Goal: Information Seeking & Learning: Learn about a topic

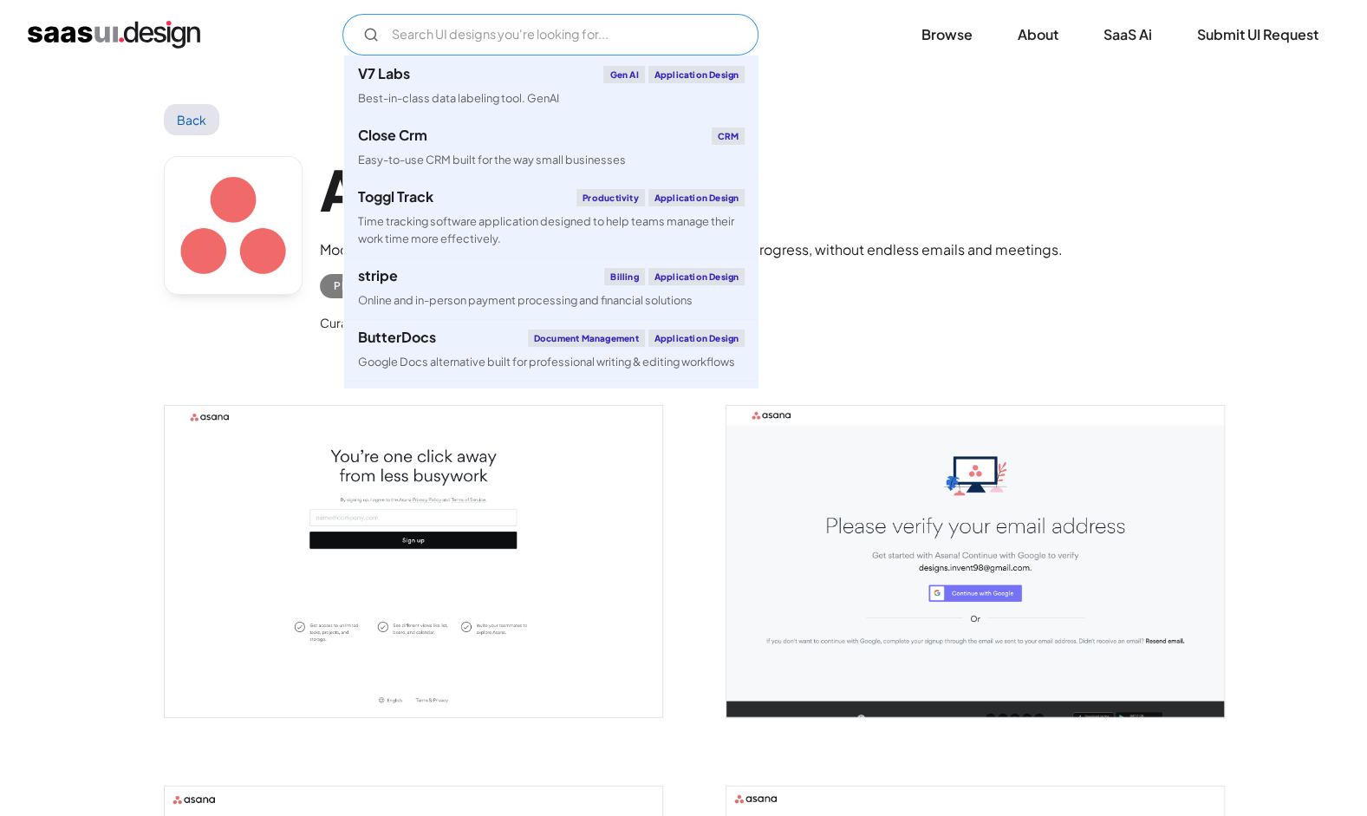
click at [508, 40] on input "Email Form" at bounding box center [550, 35] width 416 height 42
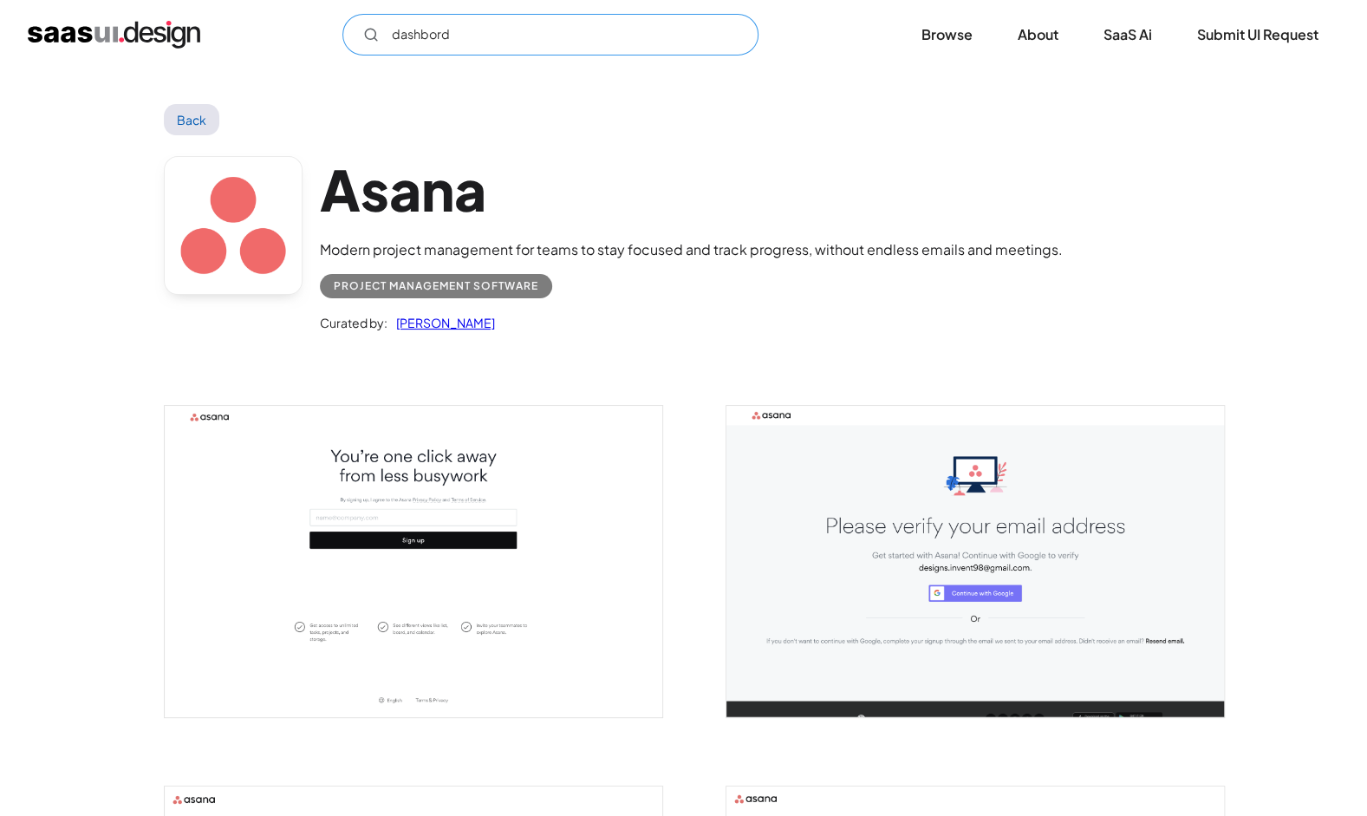
type input "dashbord"
drag, startPoint x: 496, startPoint y: 39, endPoint x: 420, endPoint y: 29, distance: 76.0
click at [496, 39] on input "dashbord" at bounding box center [550, 35] width 416 height 42
click at [420, 29] on input "dashbord" at bounding box center [550, 35] width 416 height 42
click at [182, 128] on link "Back" at bounding box center [192, 119] width 56 height 31
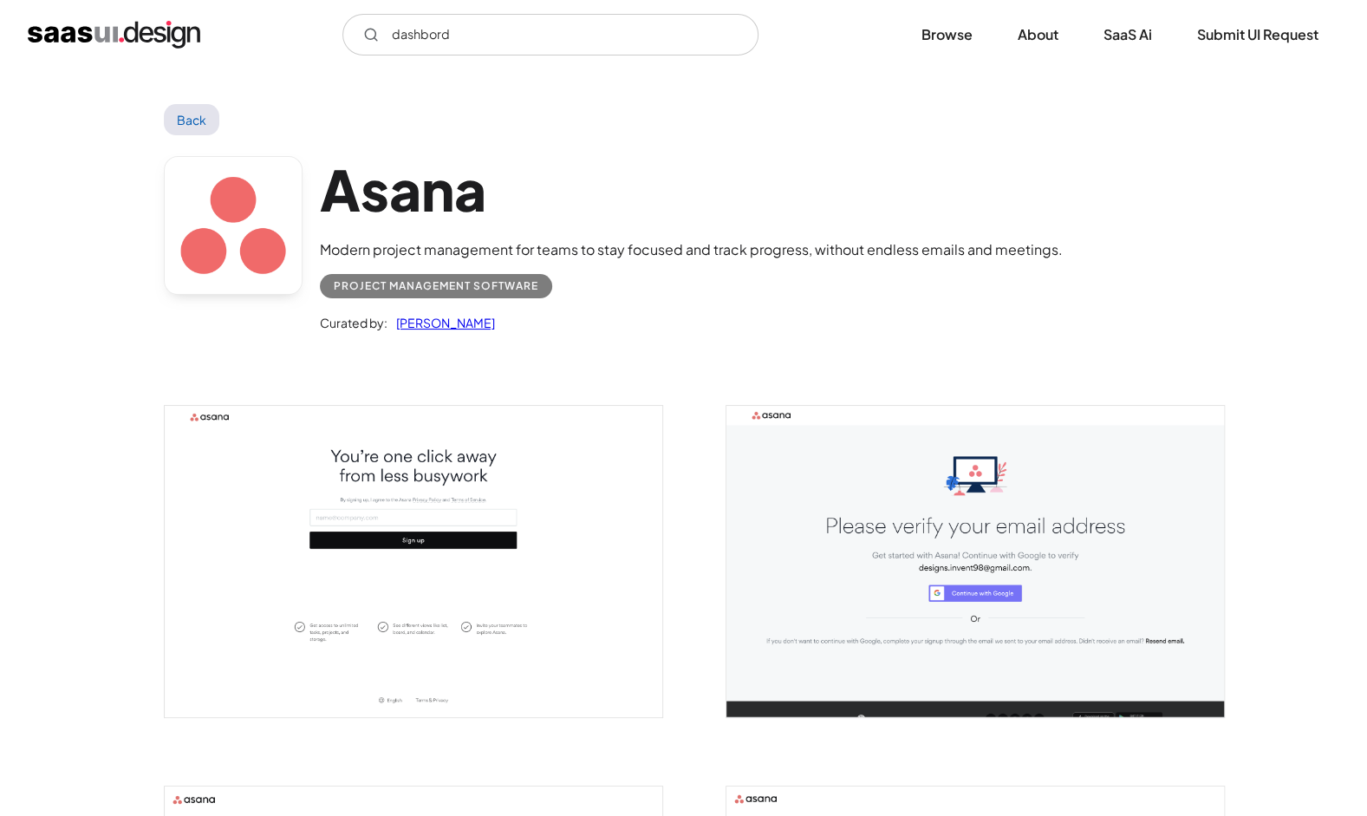
click at [104, 41] on img "home" at bounding box center [114, 35] width 173 height 28
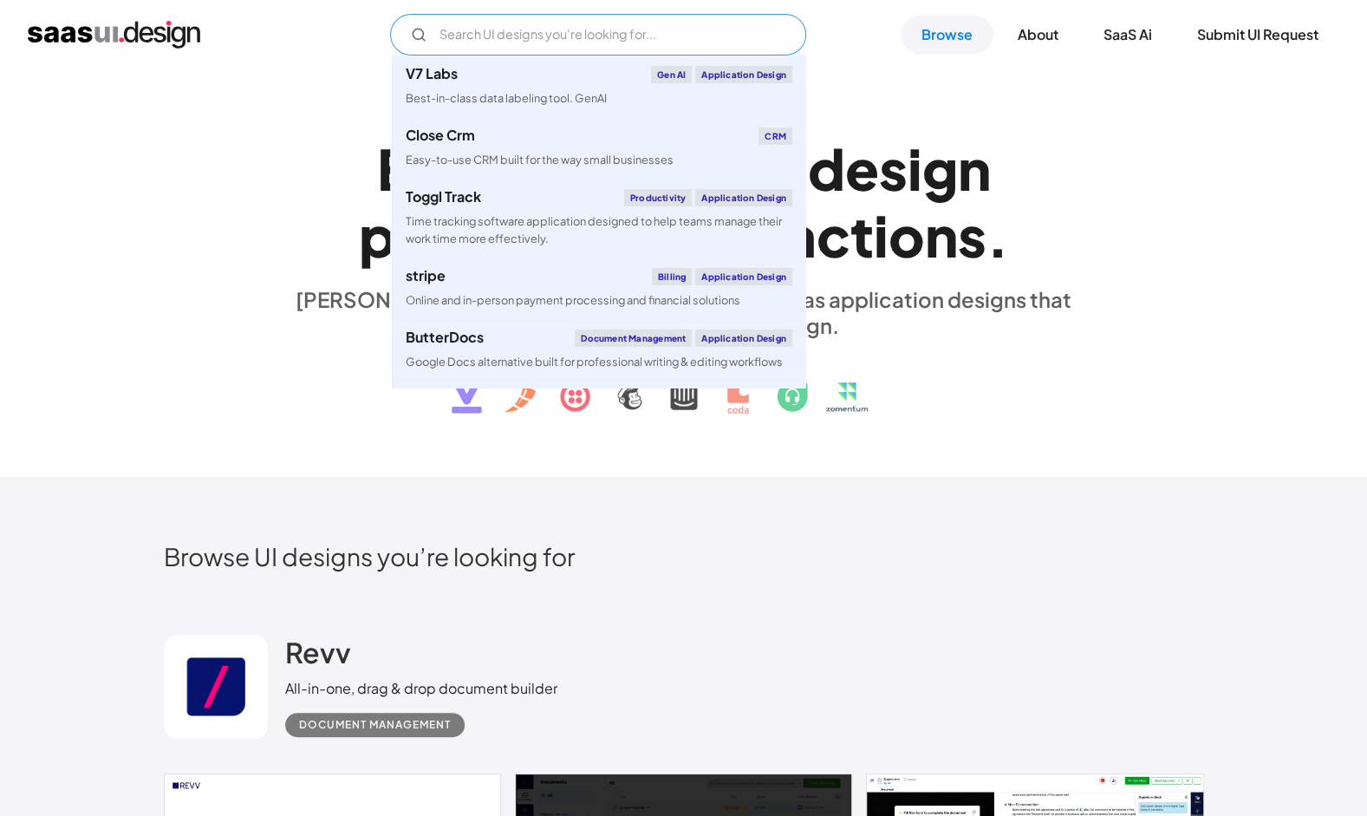
click at [577, 38] on input "Email Form" at bounding box center [598, 35] width 416 height 42
click at [609, 32] on input "Email Form" at bounding box center [598, 35] width 416 height 42
click at [938, 43] on link "Browse" at bounding box center [947, 35] width 93 height 38
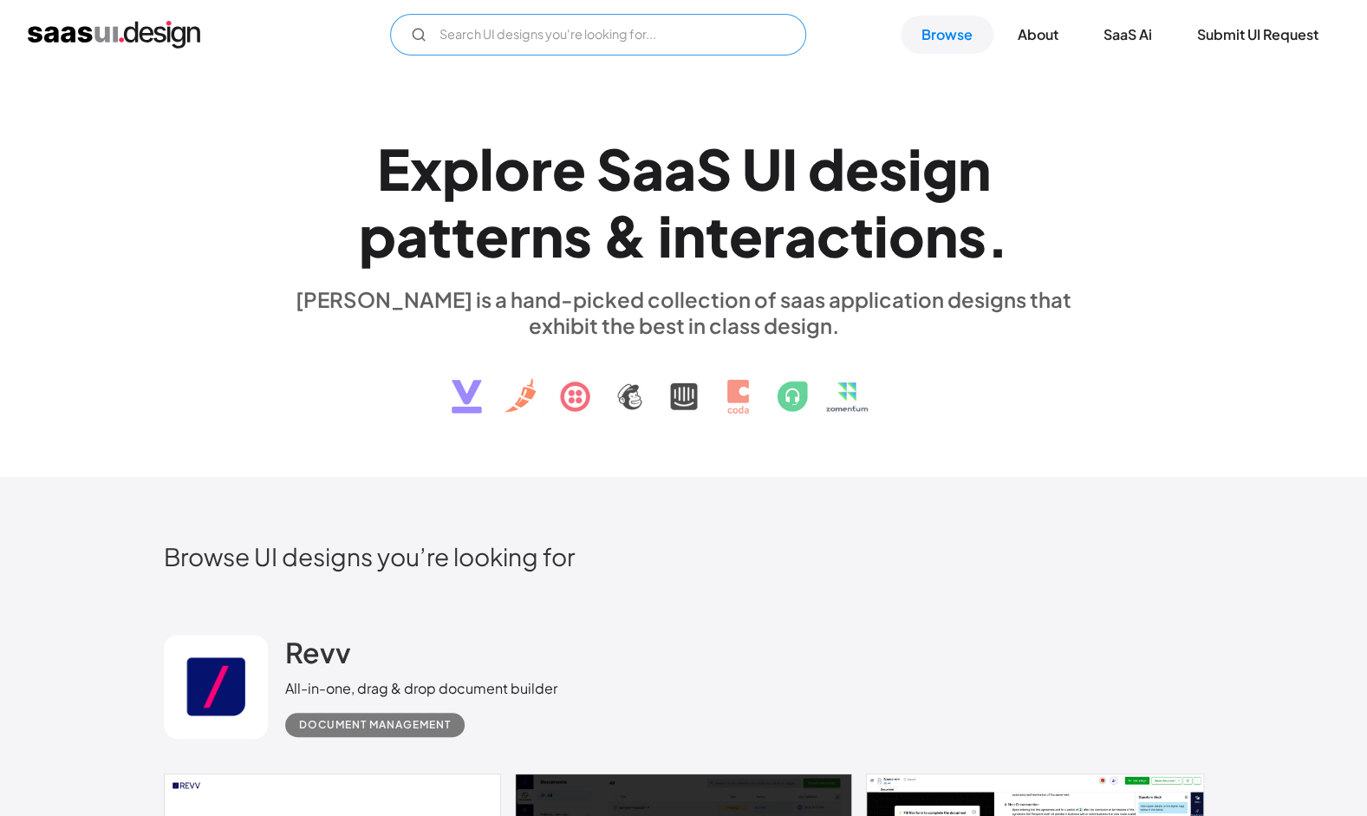
click at [493, 24] on input "Email Form" at bounding box center [598, 35] width 416 height 42
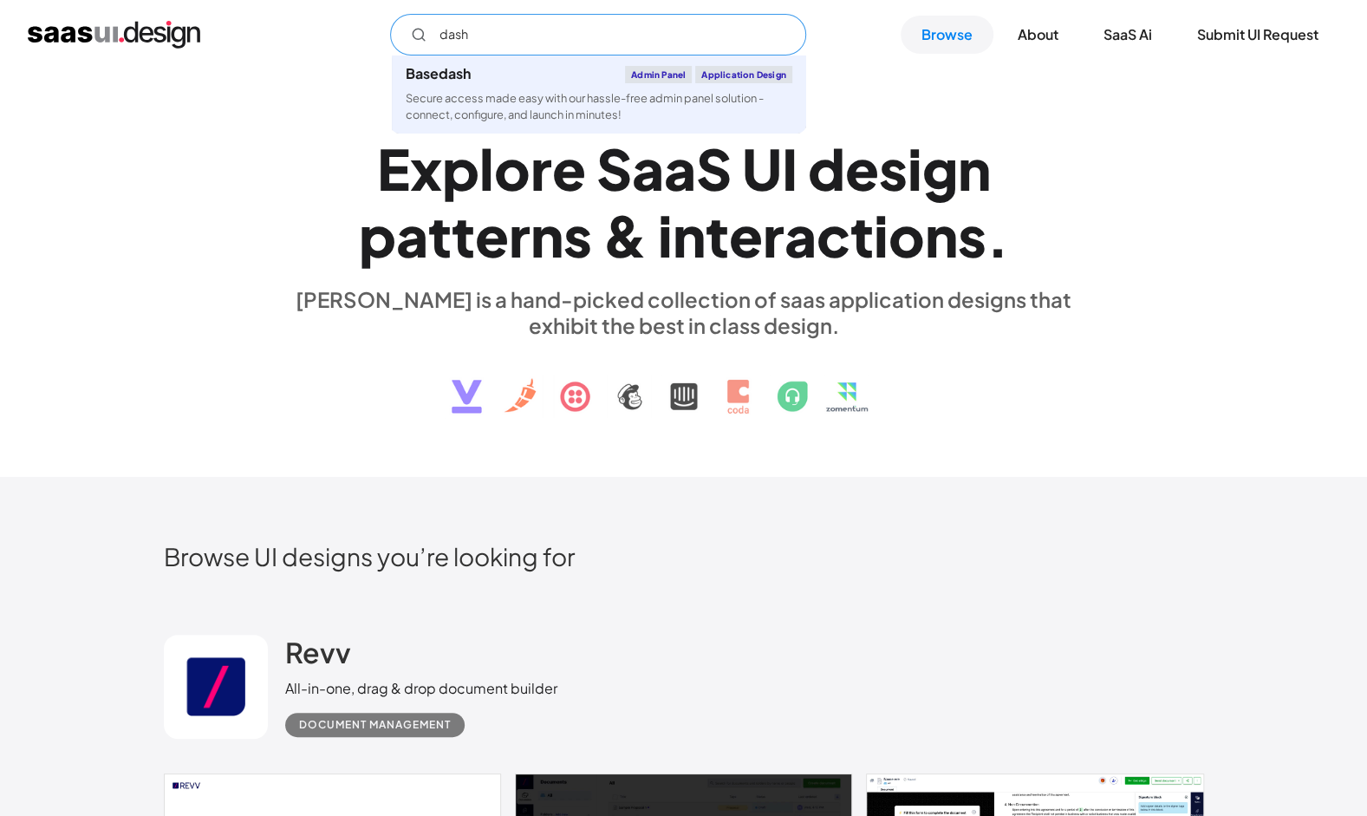
click at [492, 106] on div "Secure access made easy with our hassle-free admin panel solution - connect, co…" at bounding box center [599, 106] width 387 height 33
type input "dash"
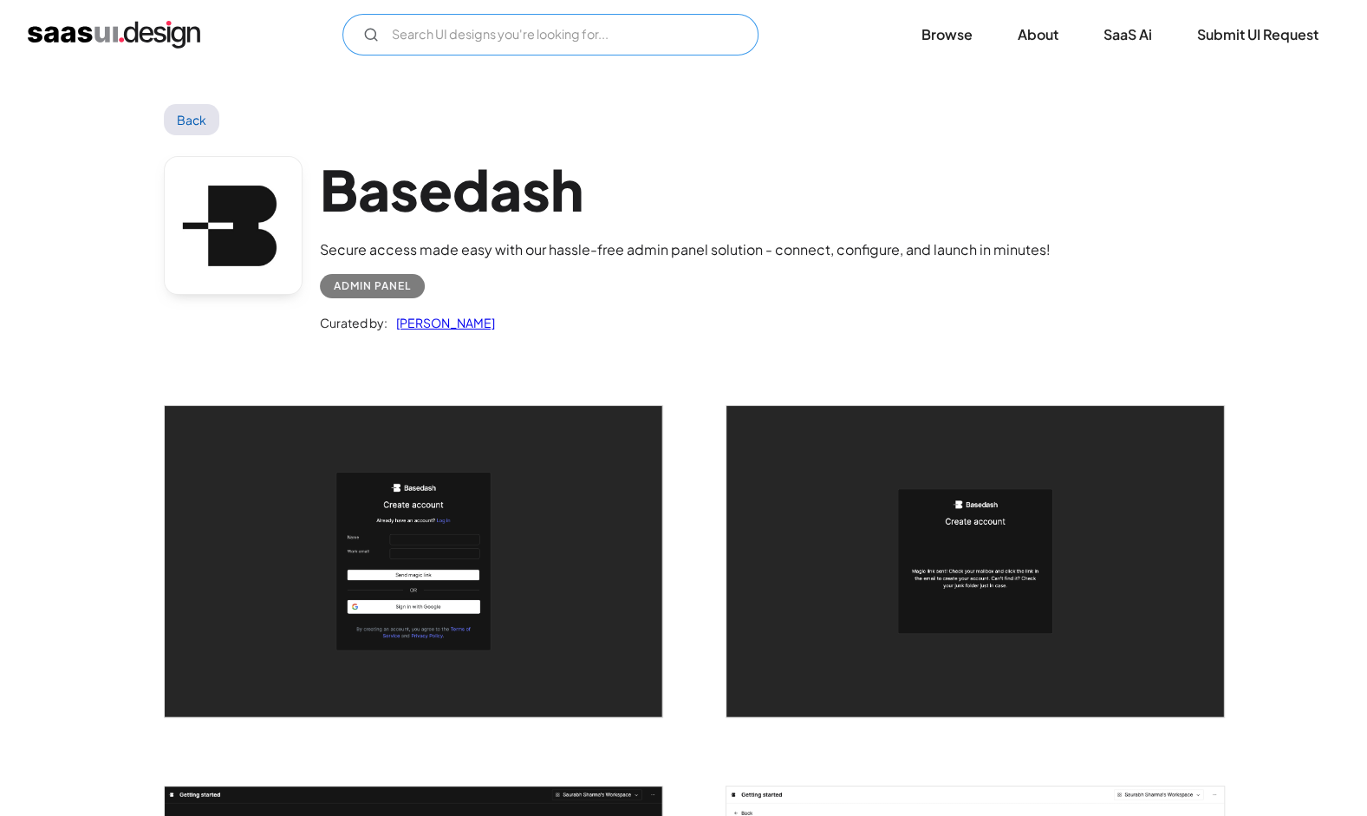
click at [447, 34] on input "Email Form" at bounding box center [550, 35] width 416 height 42
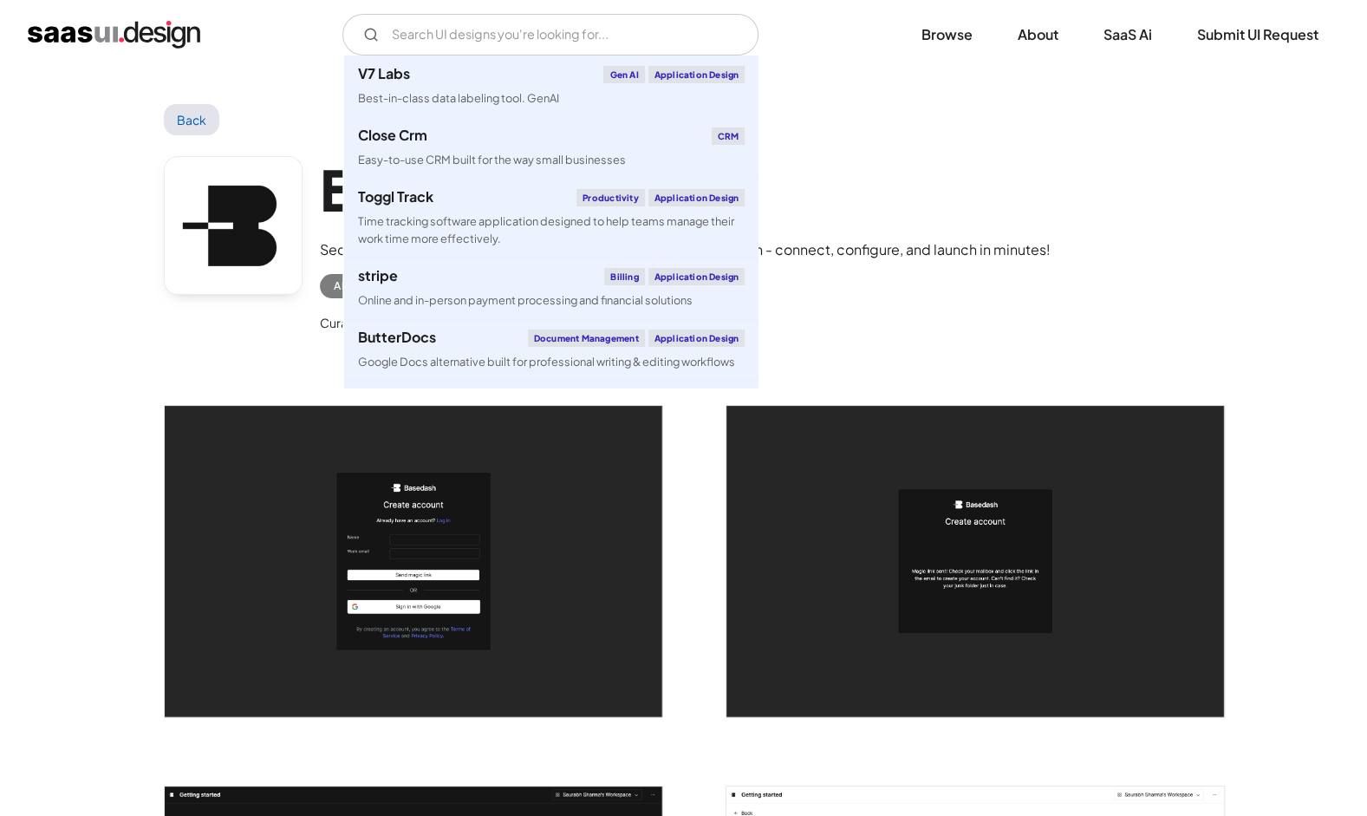
click at [199, 120] on link "Back" at bounding box center [192, 119] width 56 height 31
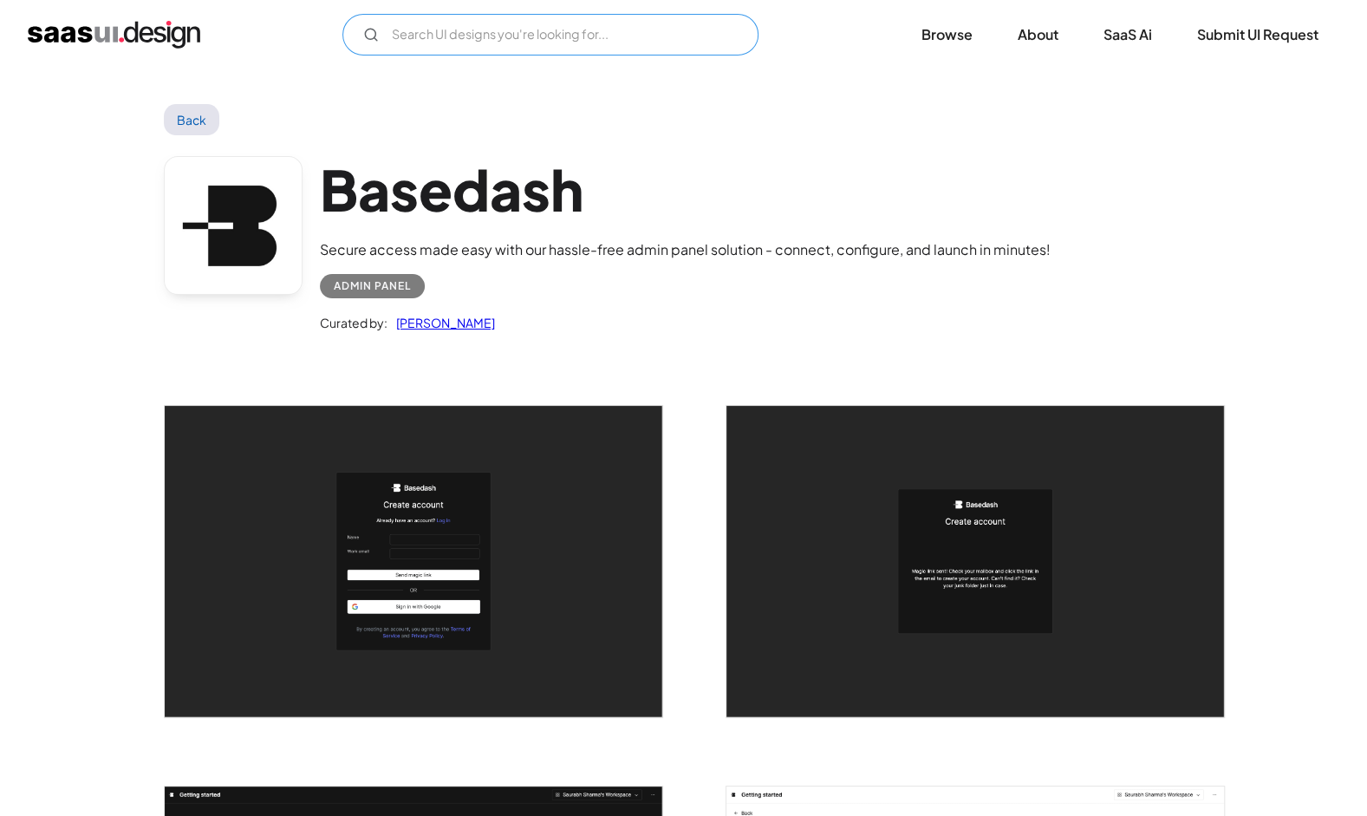
click at [537, 23] on input "Email Form" at bounding box center [550, 35] width 416 height 42
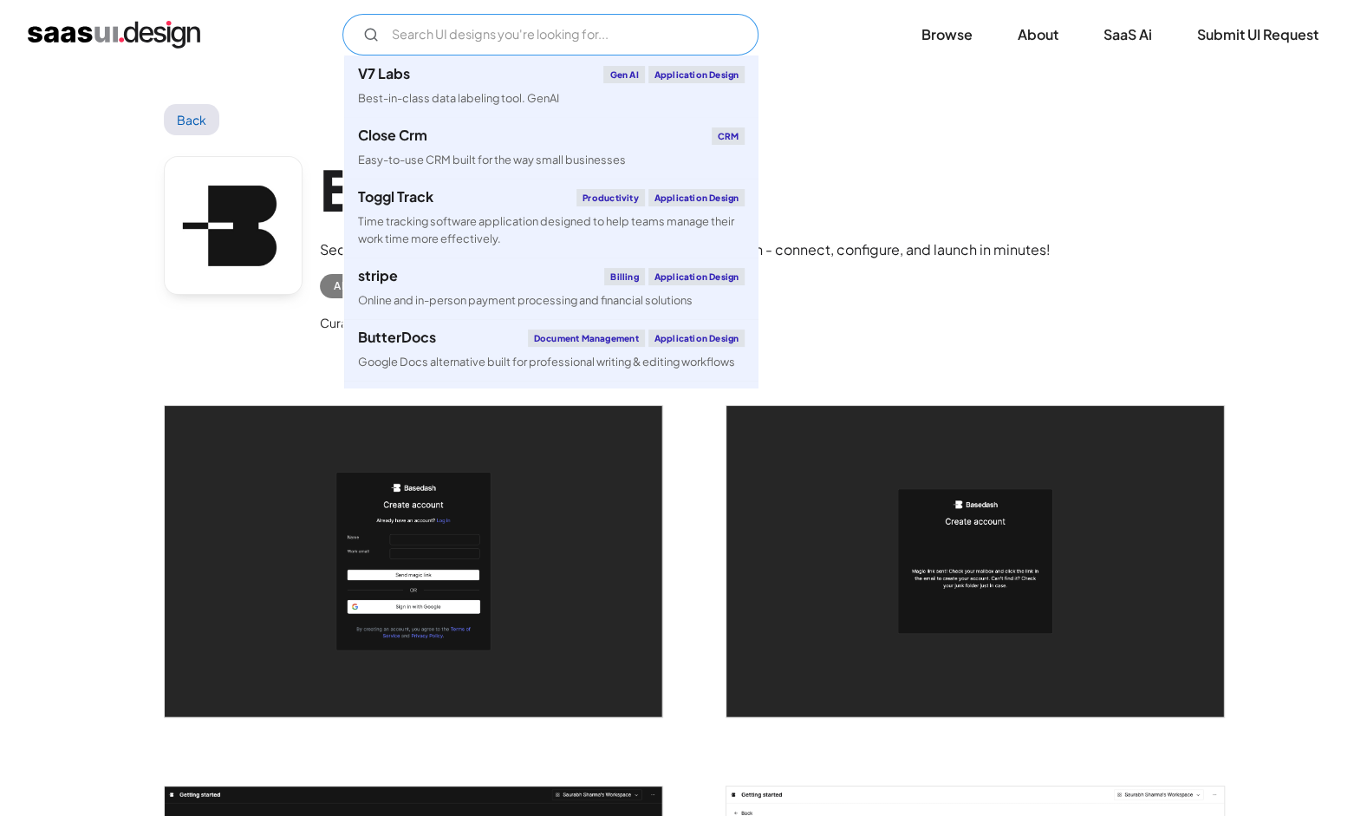
click at [485, 91] on div "Best-in-class data labeling tool. GenAI" at bounding box center [458, 98] width 201 height 16
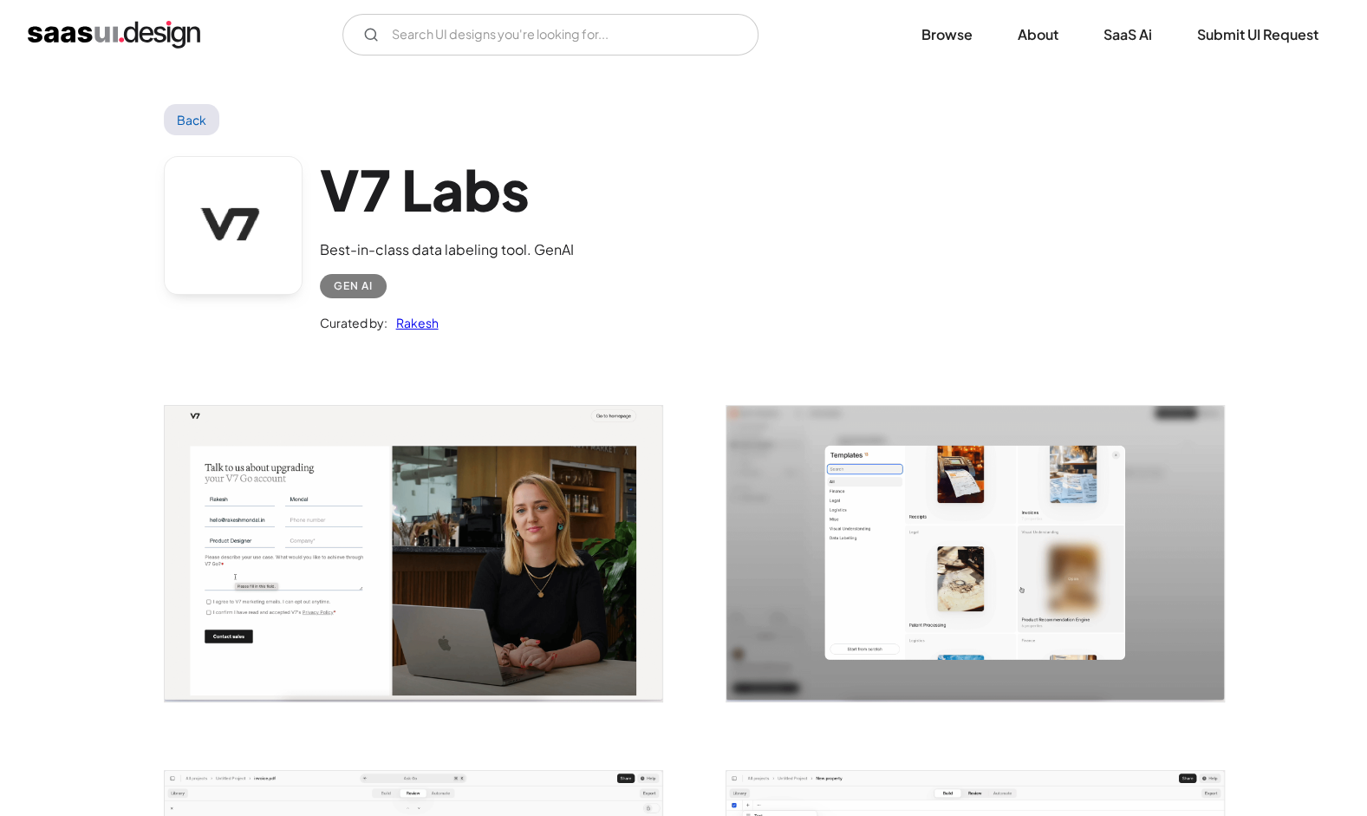
drag, startPoint x: 943, startPoint y: 174, endPoint x: 956, endPoint y: -64, distance: 238.7
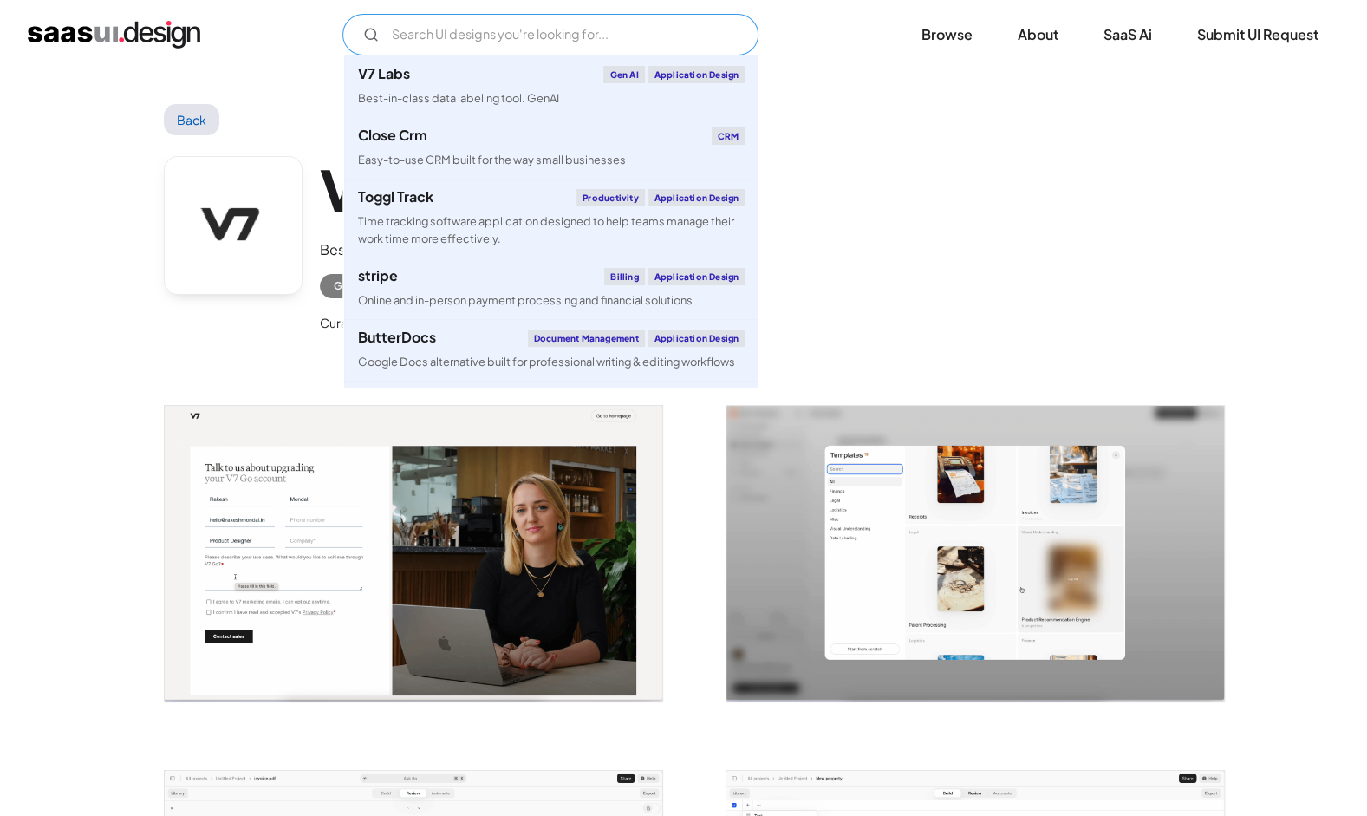
click at [484, 42] on input "Email Form" at bounding box center [550, 35] width 416 height 42
click at [451, 147] on link "Close Crm CRM Easy-to-use CRM built for the way small businesses" at bounding box center [551, 148] width 414 height 62
click at [390, 212] on link "Toggl Track Productivity Application Design Time tracking software application …" at bounding box center [551, 218] width 414 height 78
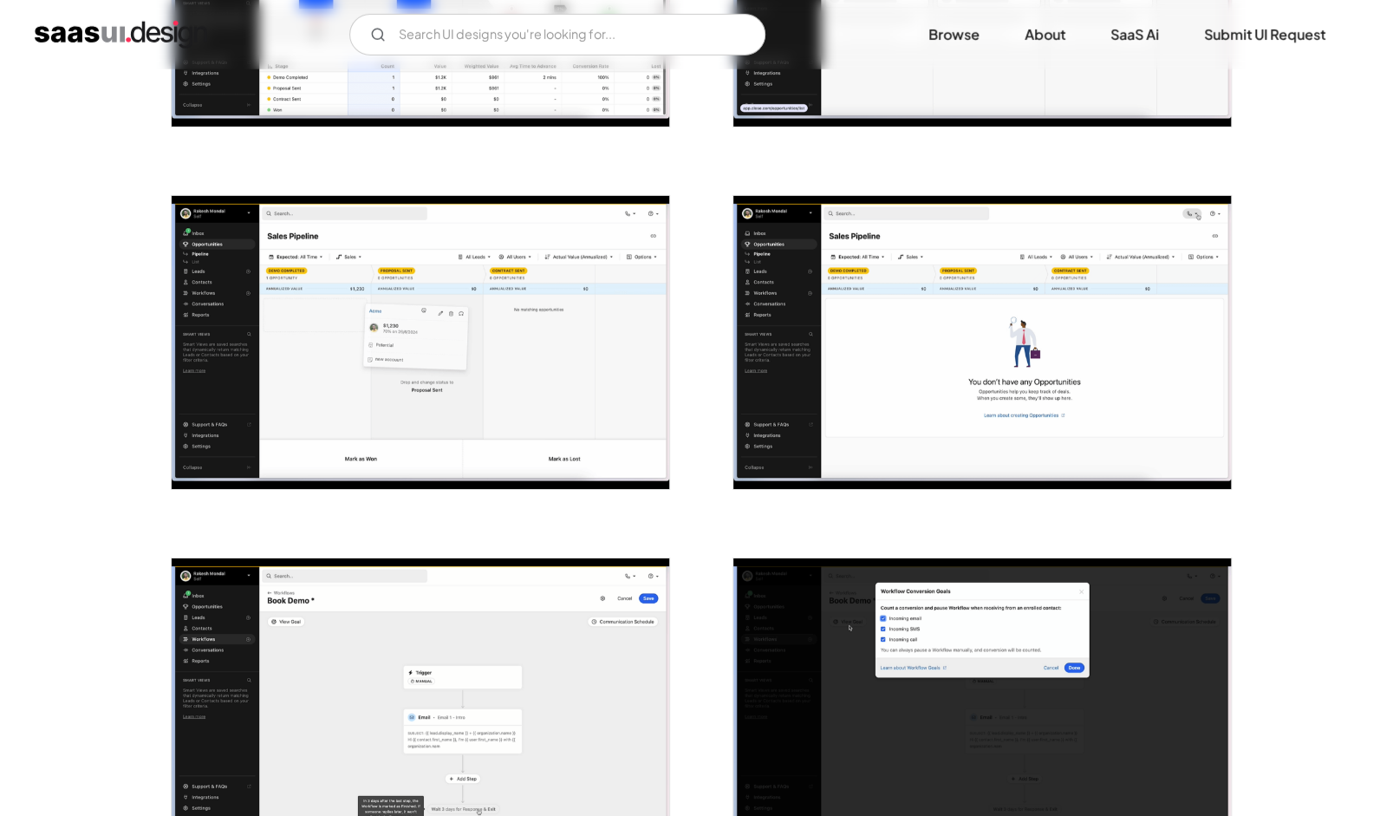
scroll to position [3467, 0]
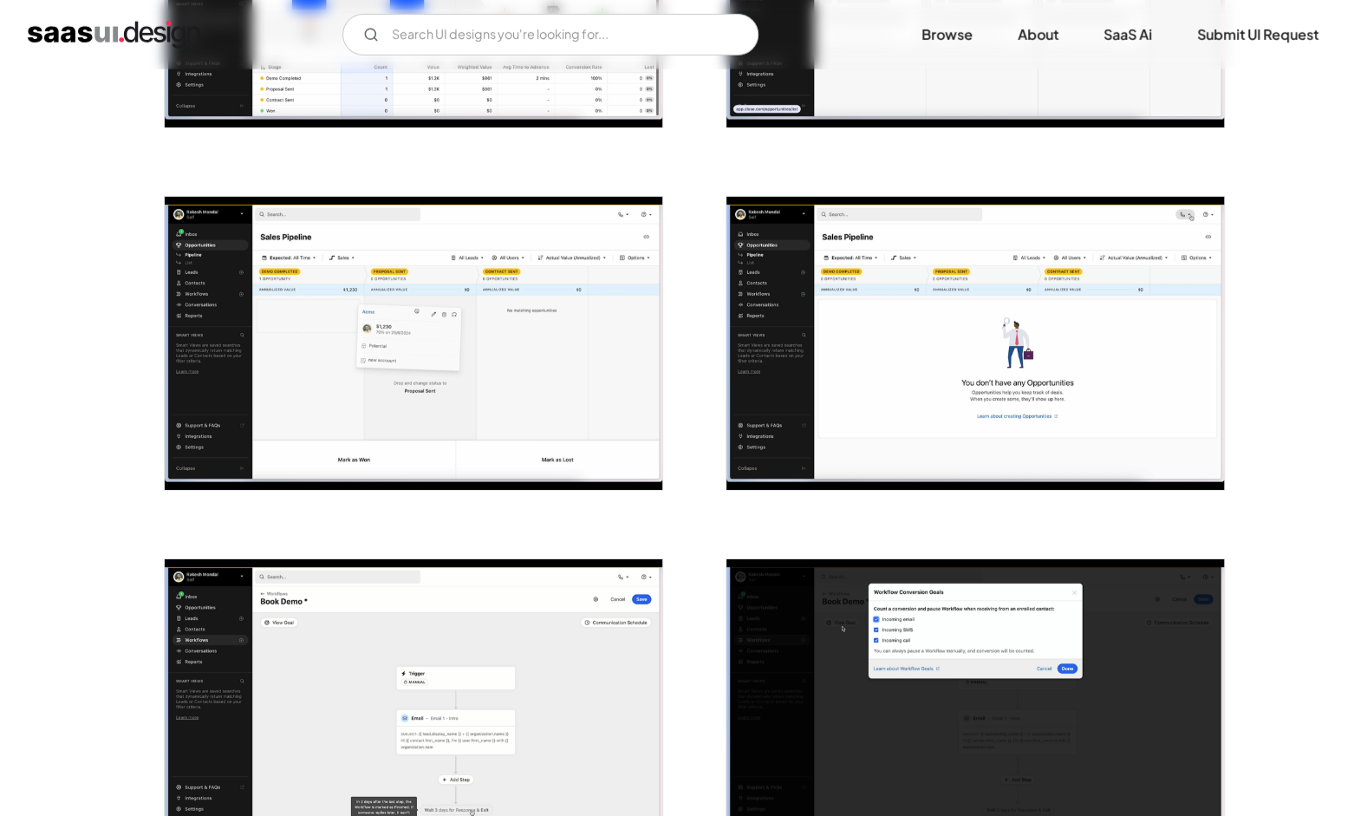
click at [492, 369] on img "open lightbox" at bounding box center [414, 343] width 498 height 293
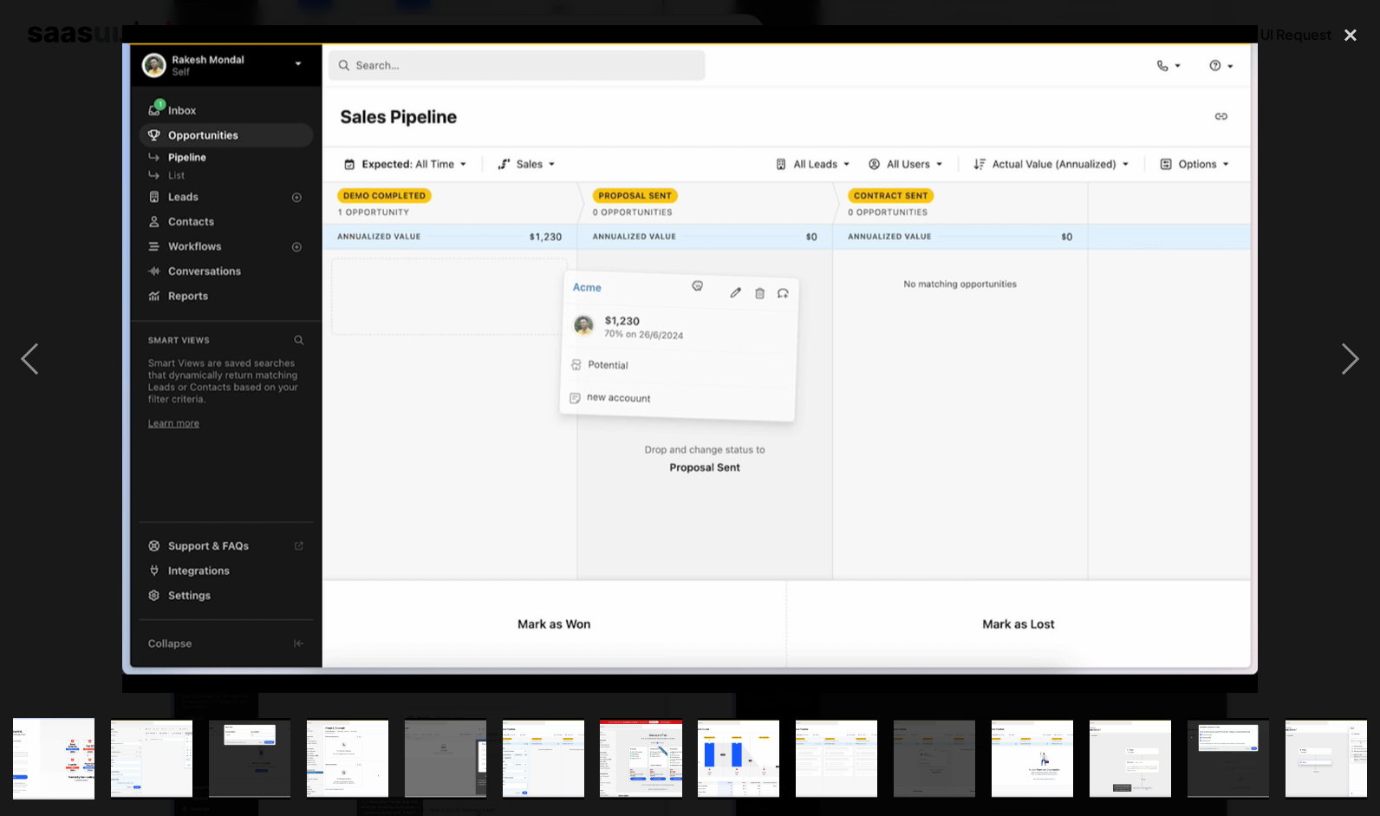
scroll to position [0, 888]
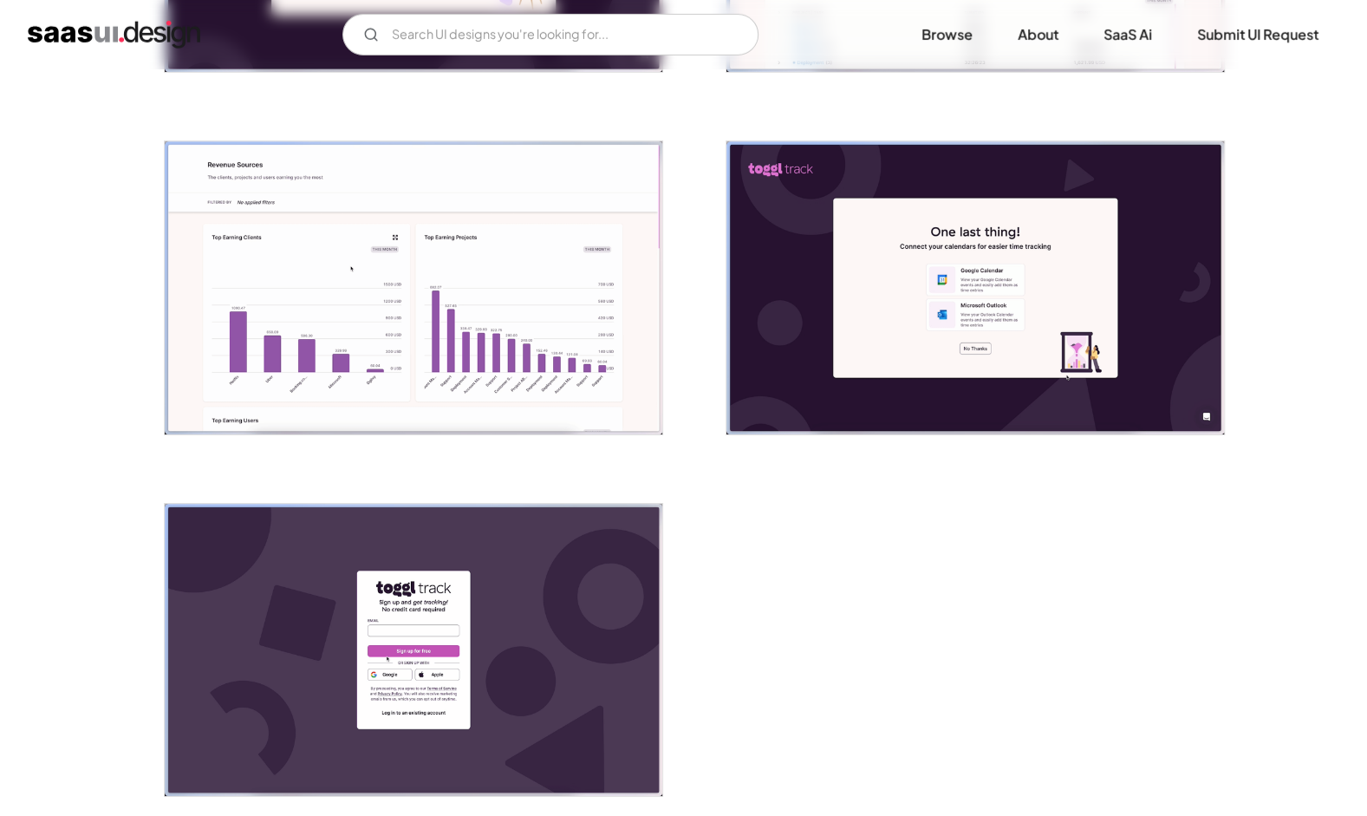
scroll to position [3467, 0]
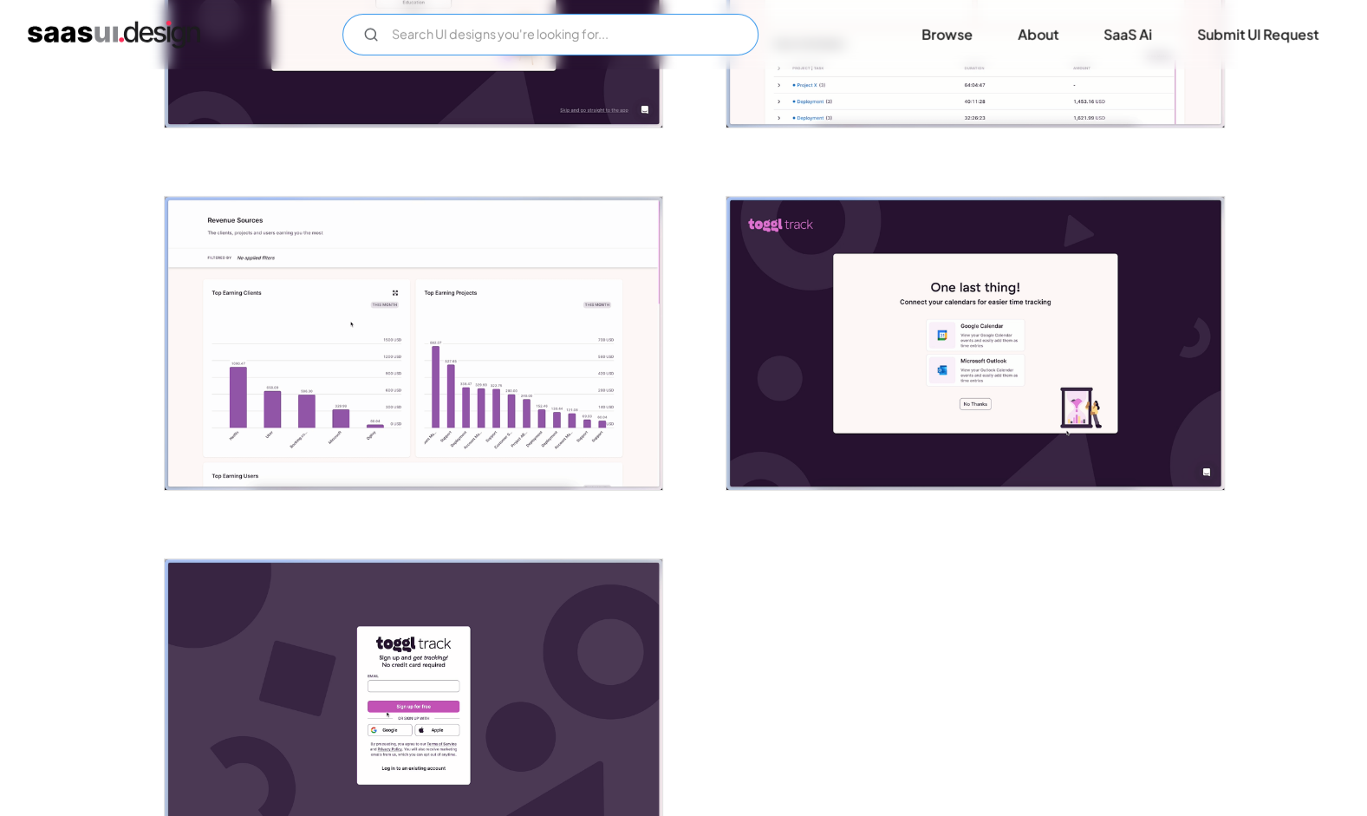
click at [666, 31] on input "Email Form" at bounding box center [550, 35] width 416 height 42
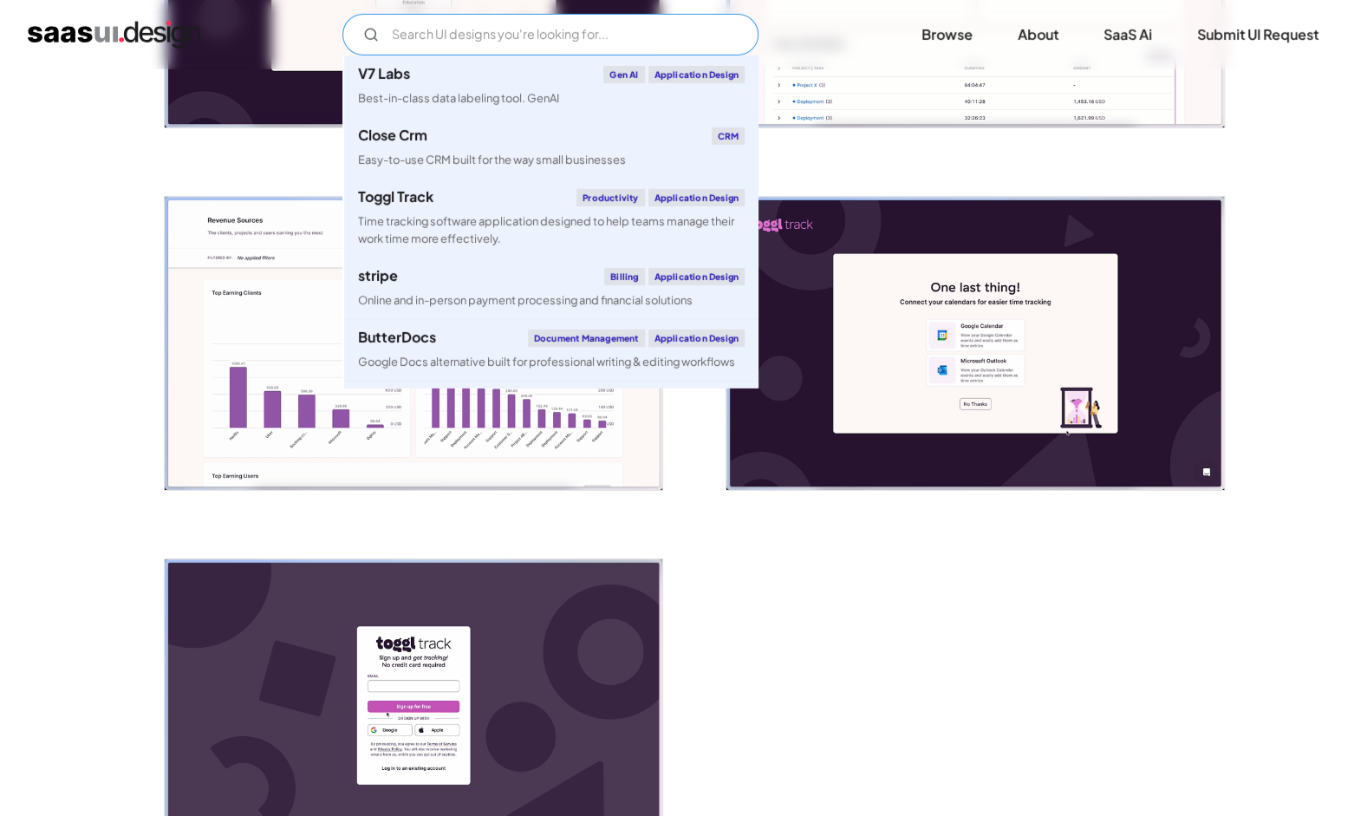
click at [453, 340] on div "ButterDocs Document Management Application Design" at bounding box center [551, 337] width 387 height 17
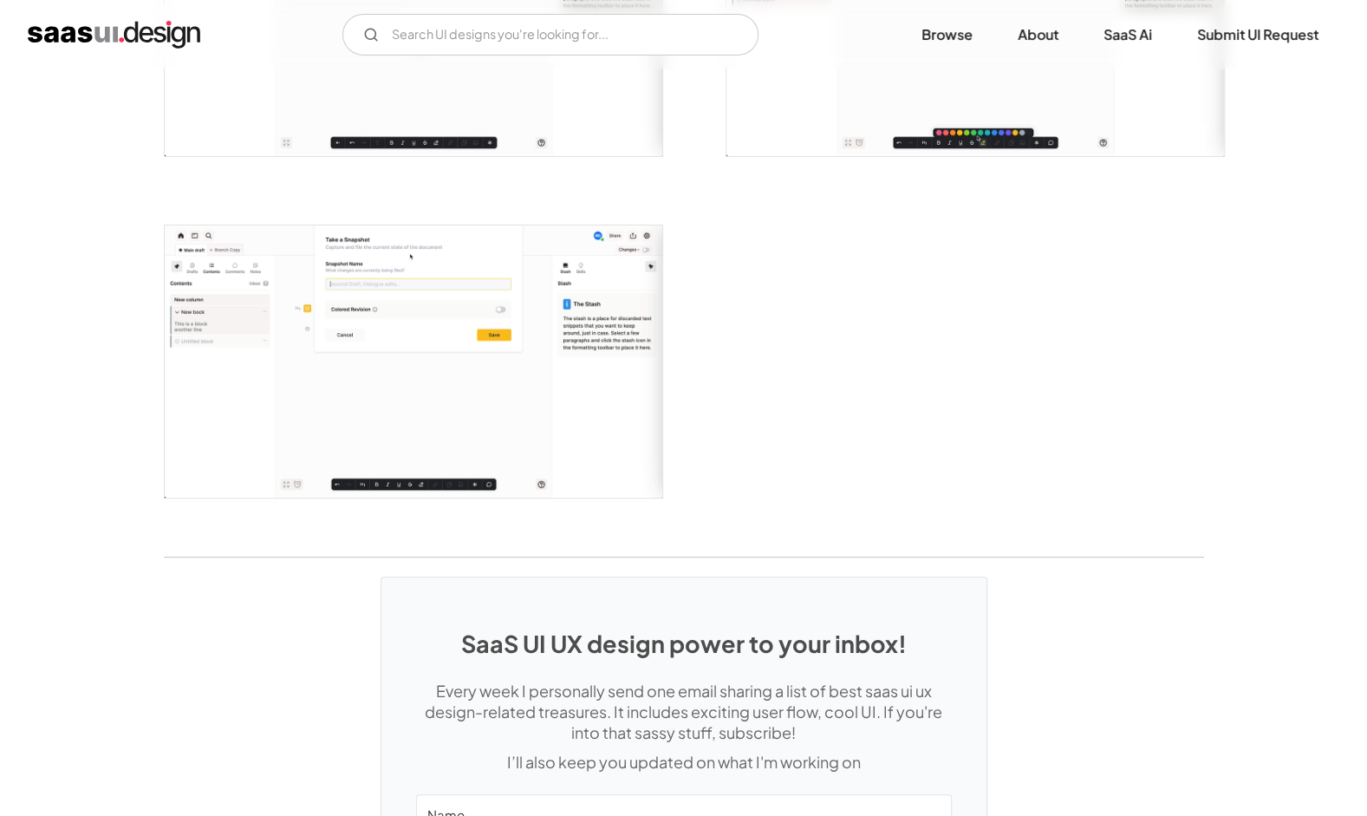
scroll to position [3988, 0]
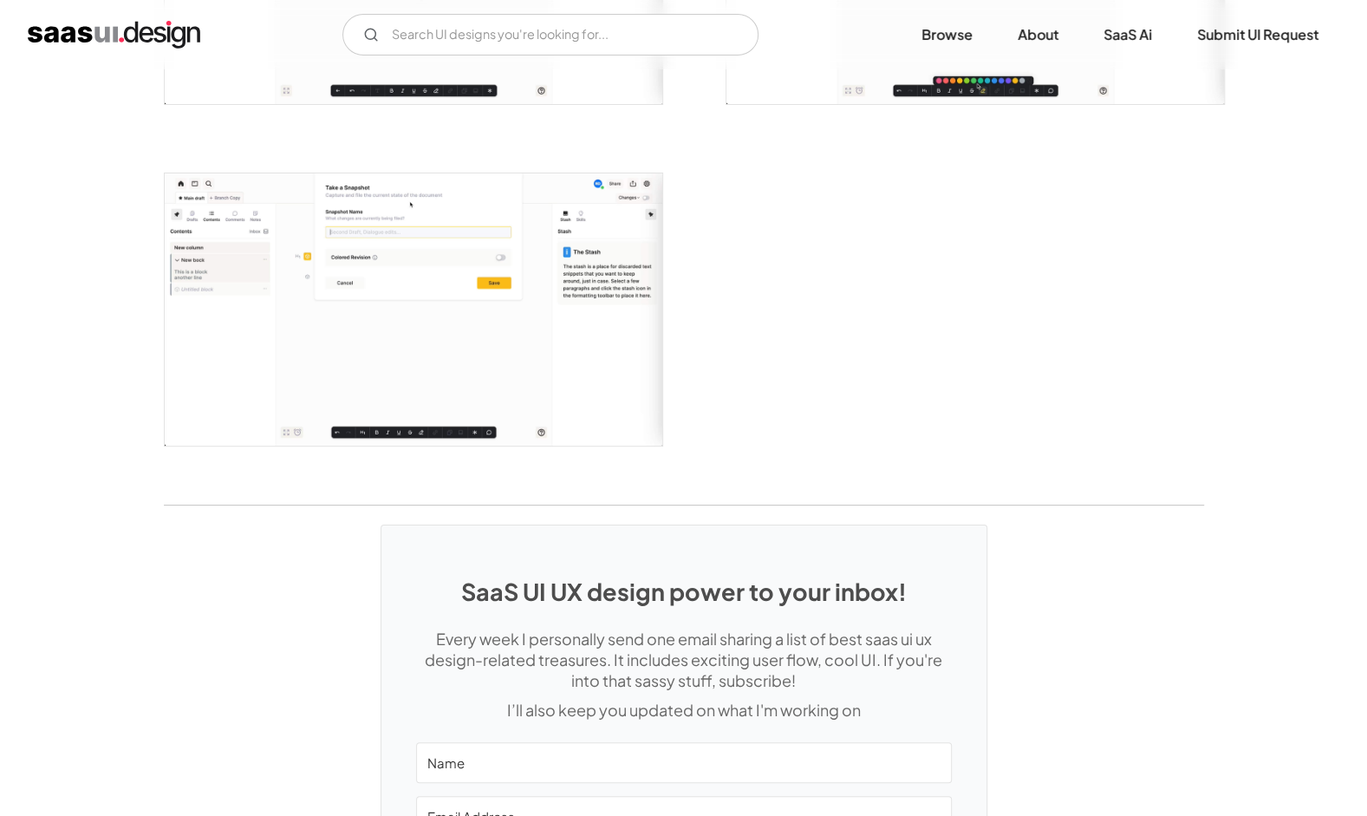
click at [948, 39] on link "Browse" at bounding box center [947, 35] width 93 height 38
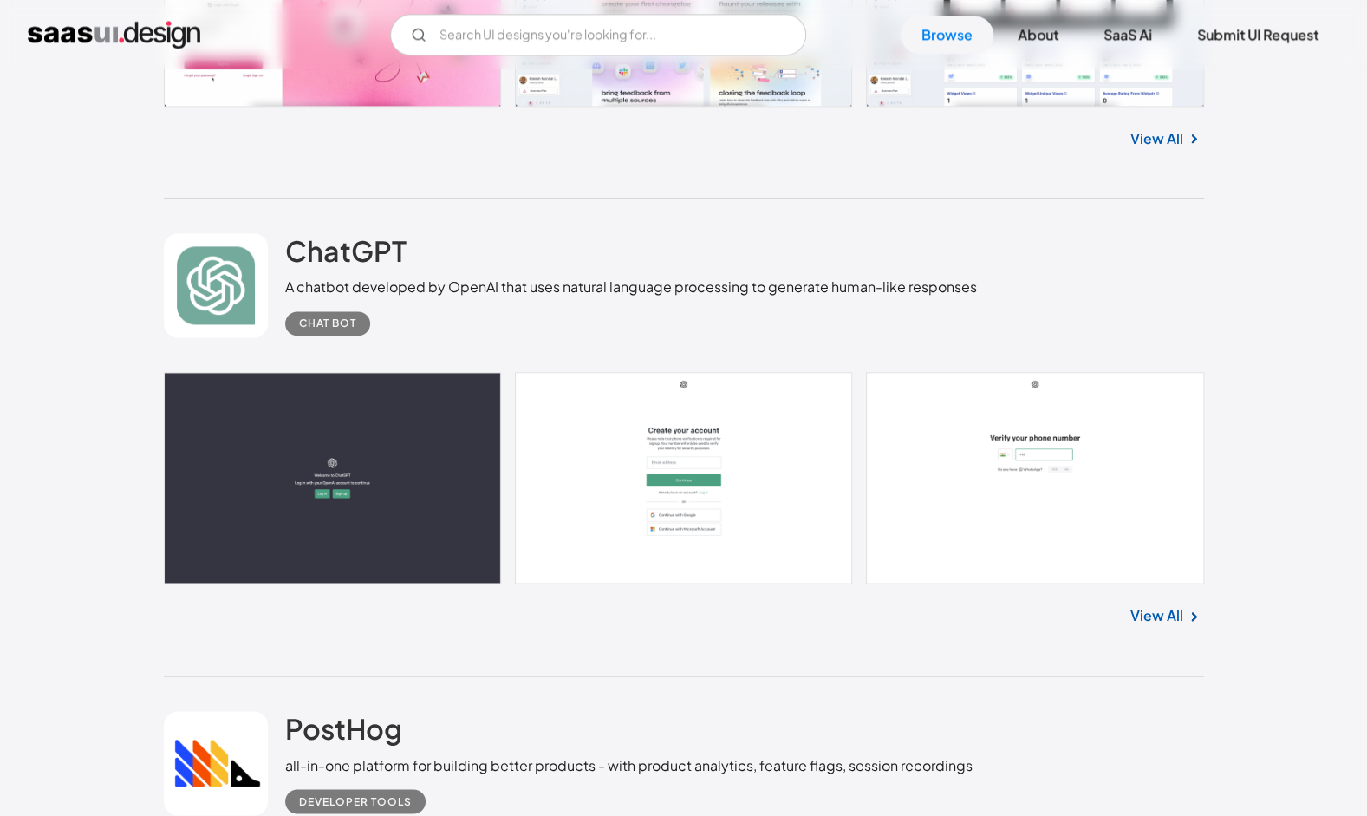
scroll to position [1820, 0]
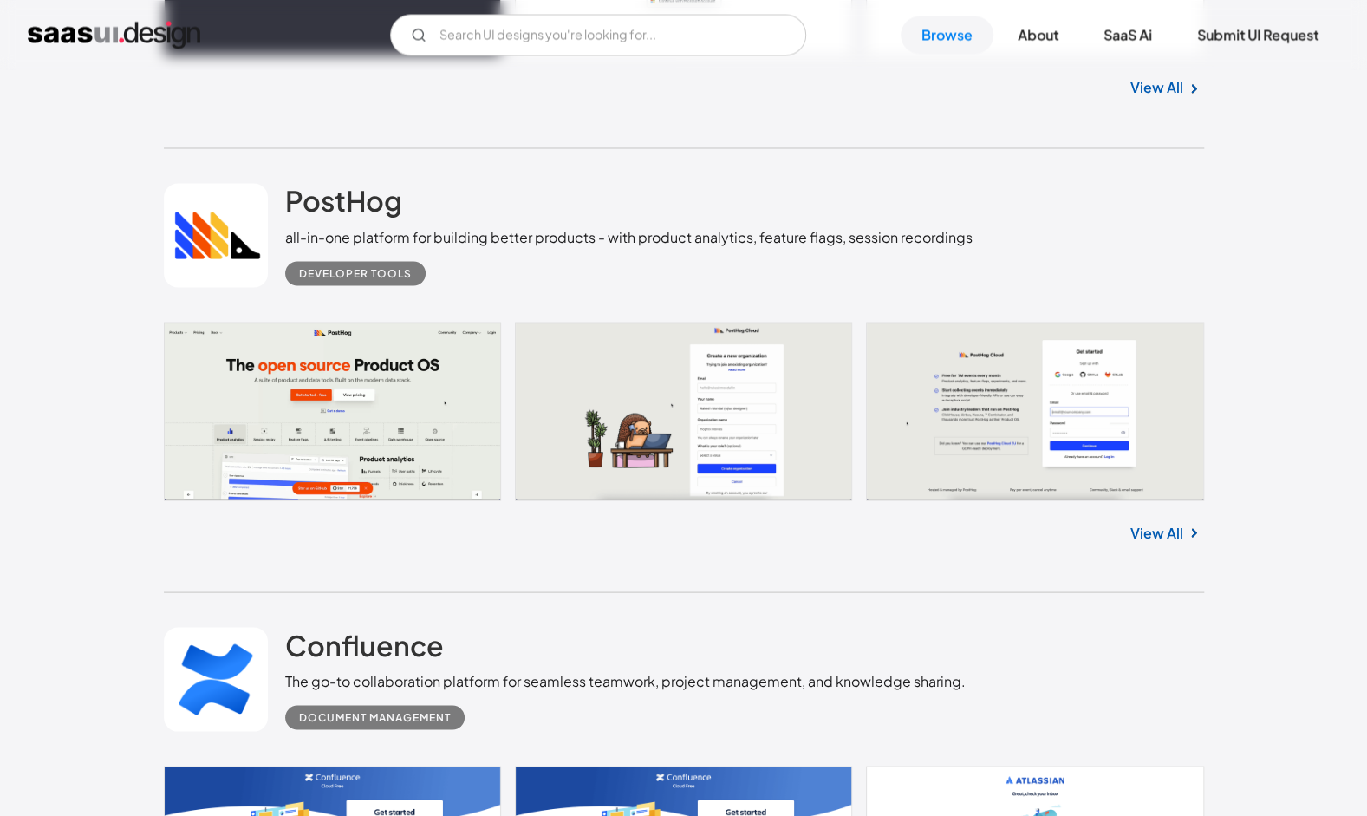
click at [394, 381] on link at bounding box center [684, 411] width 1040 height 178
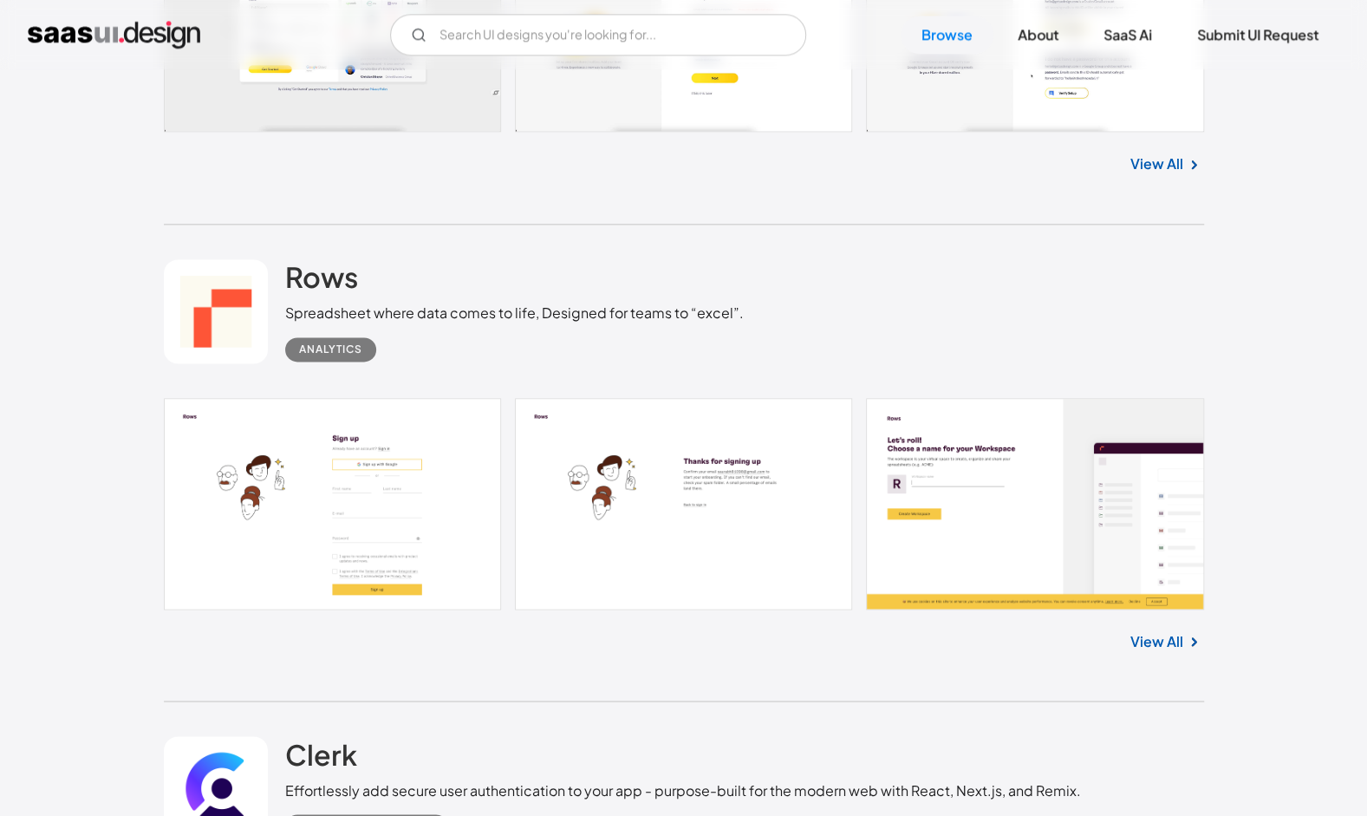
scroll to position [13610, 0]
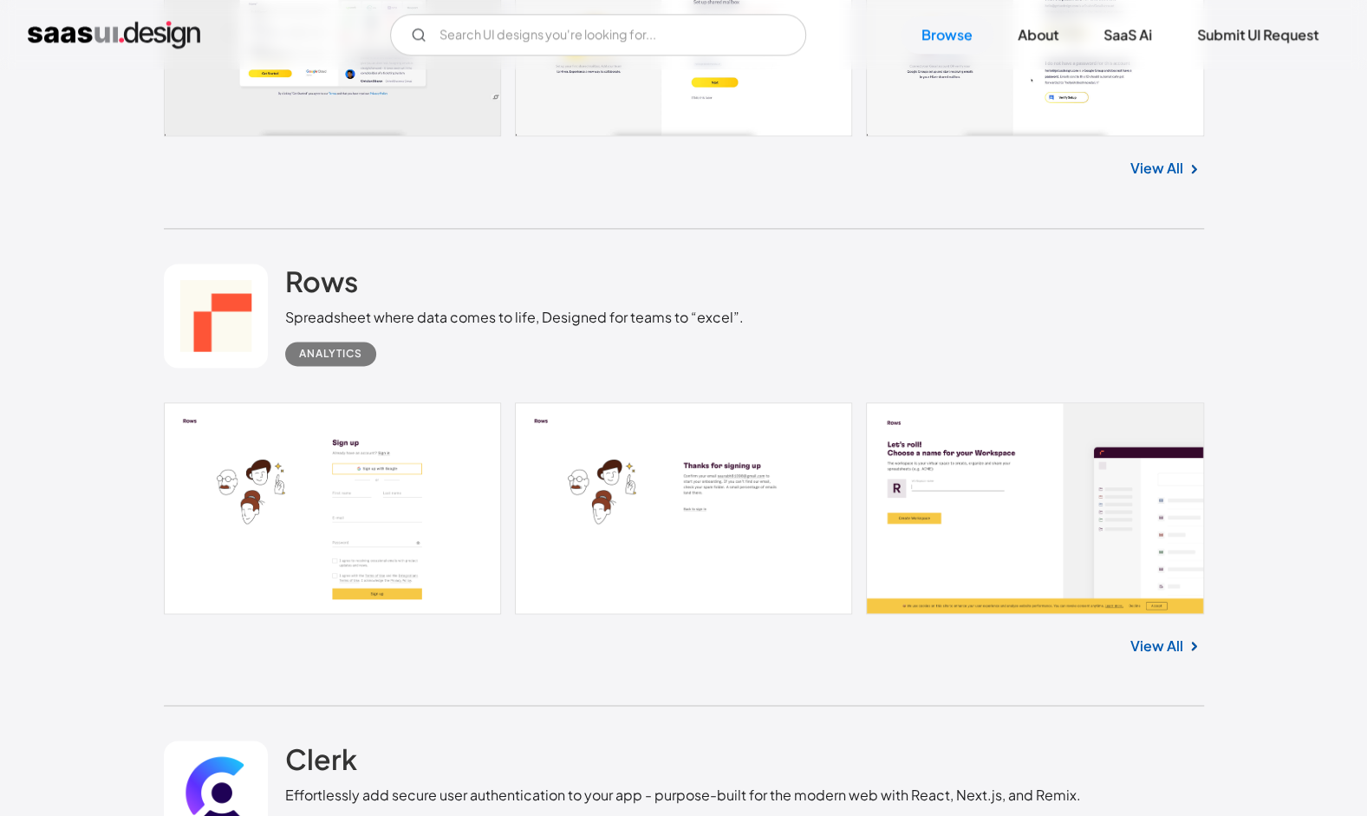
click at [431, 537] on link at bounding box center [684, 508] width 1040 height 212
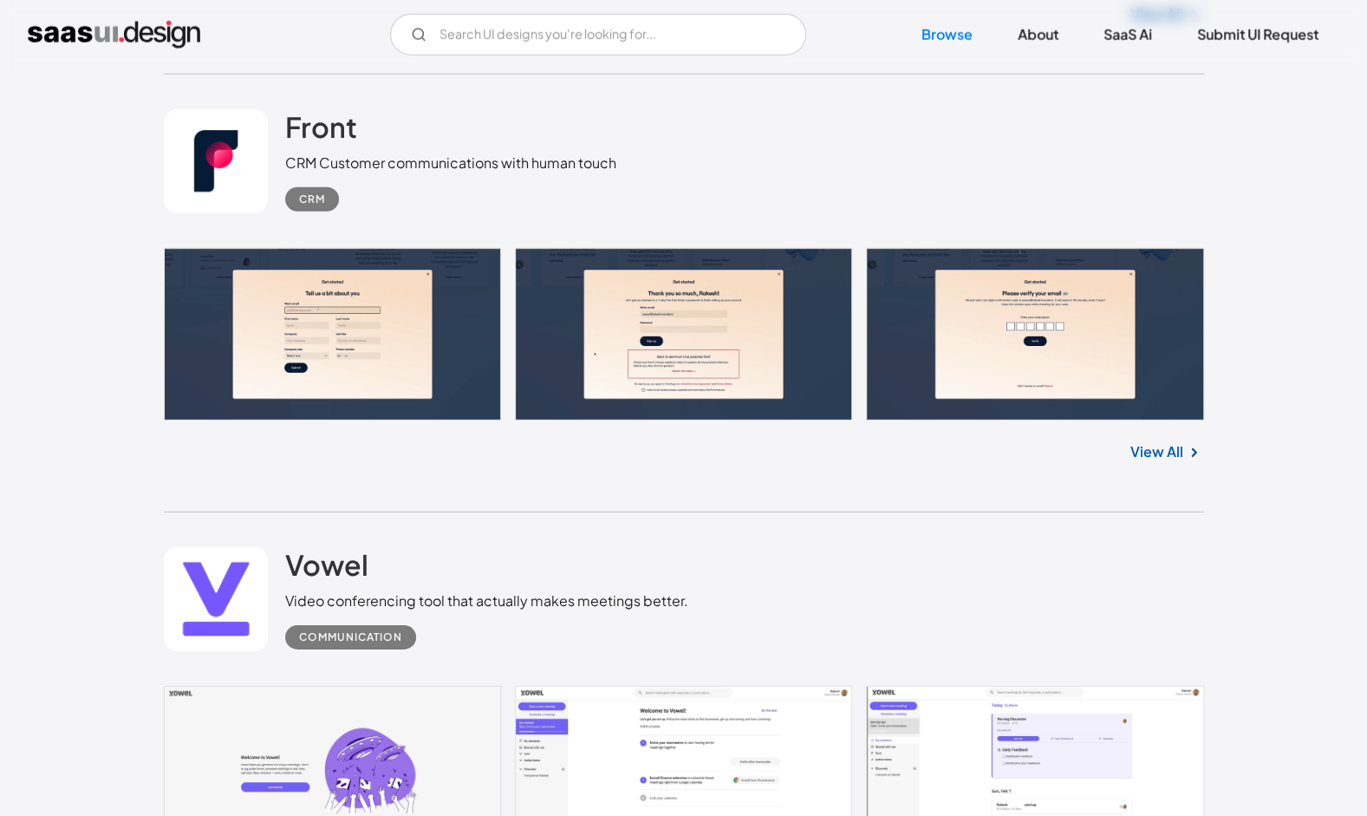
scroll to position [23579, 0]
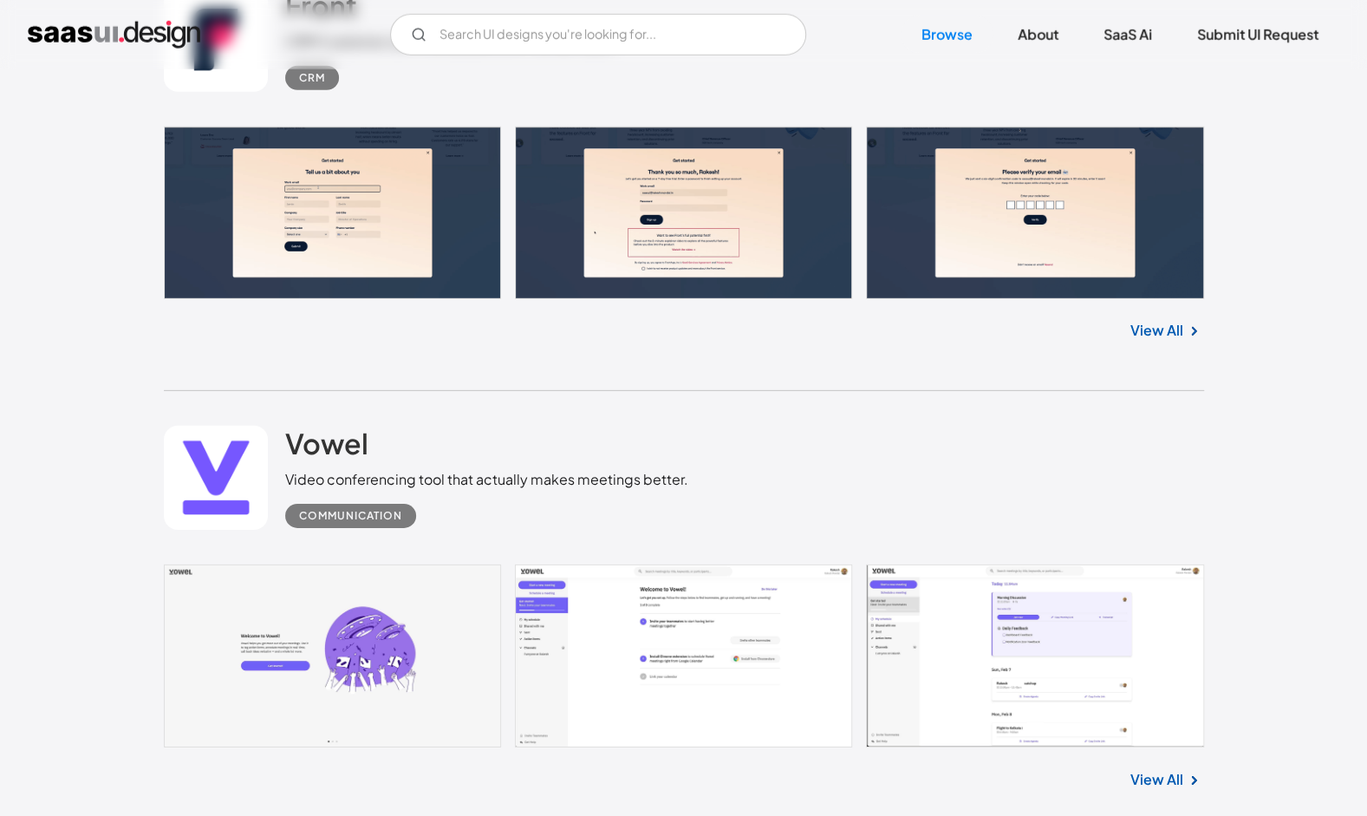
click at [352, 226] on link at bounding box center [684, 213] width 1040 height 173
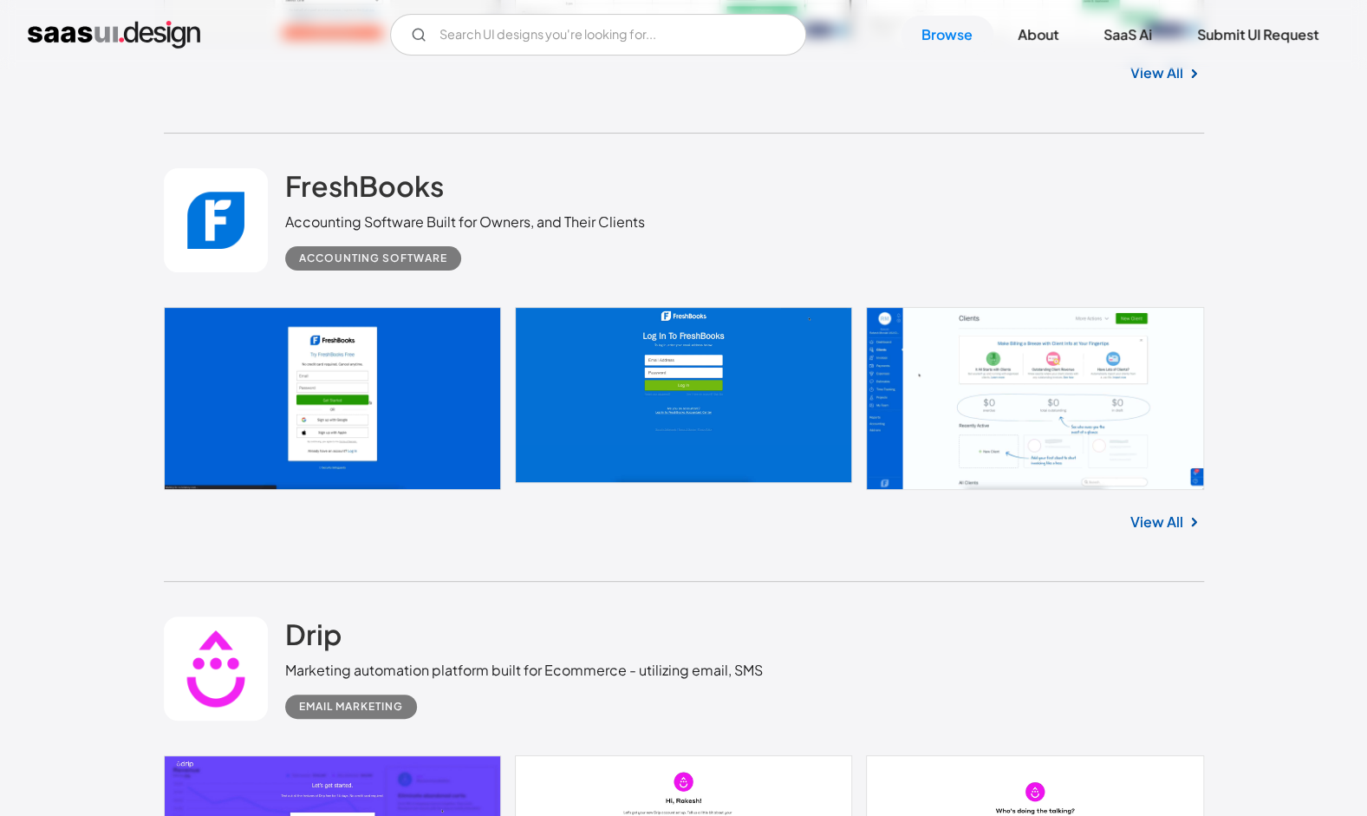
scroll to position [28866, 0]
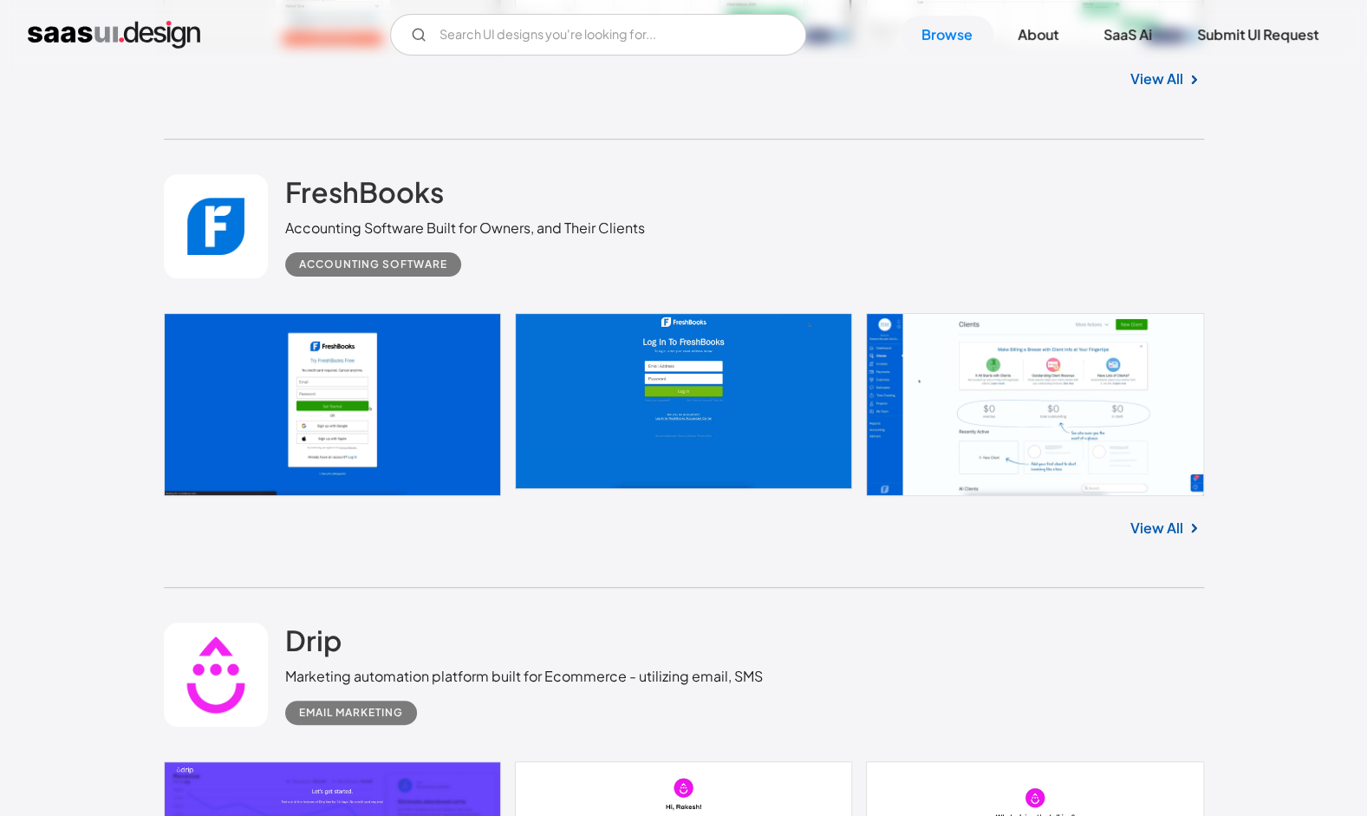
click at [283, 371] on link at bounding box center [684, 404] width 1040 height 183
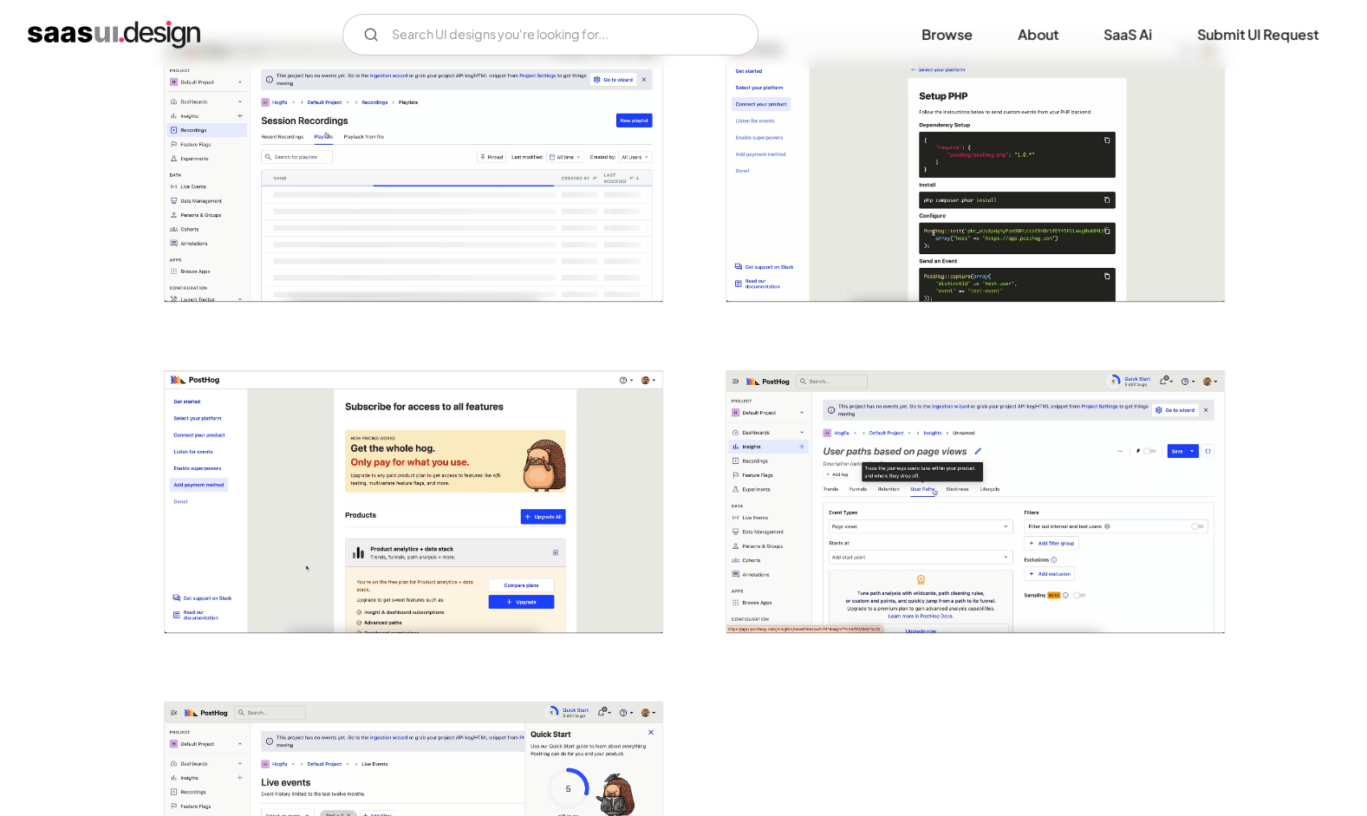
scroll to position [3662, 0]
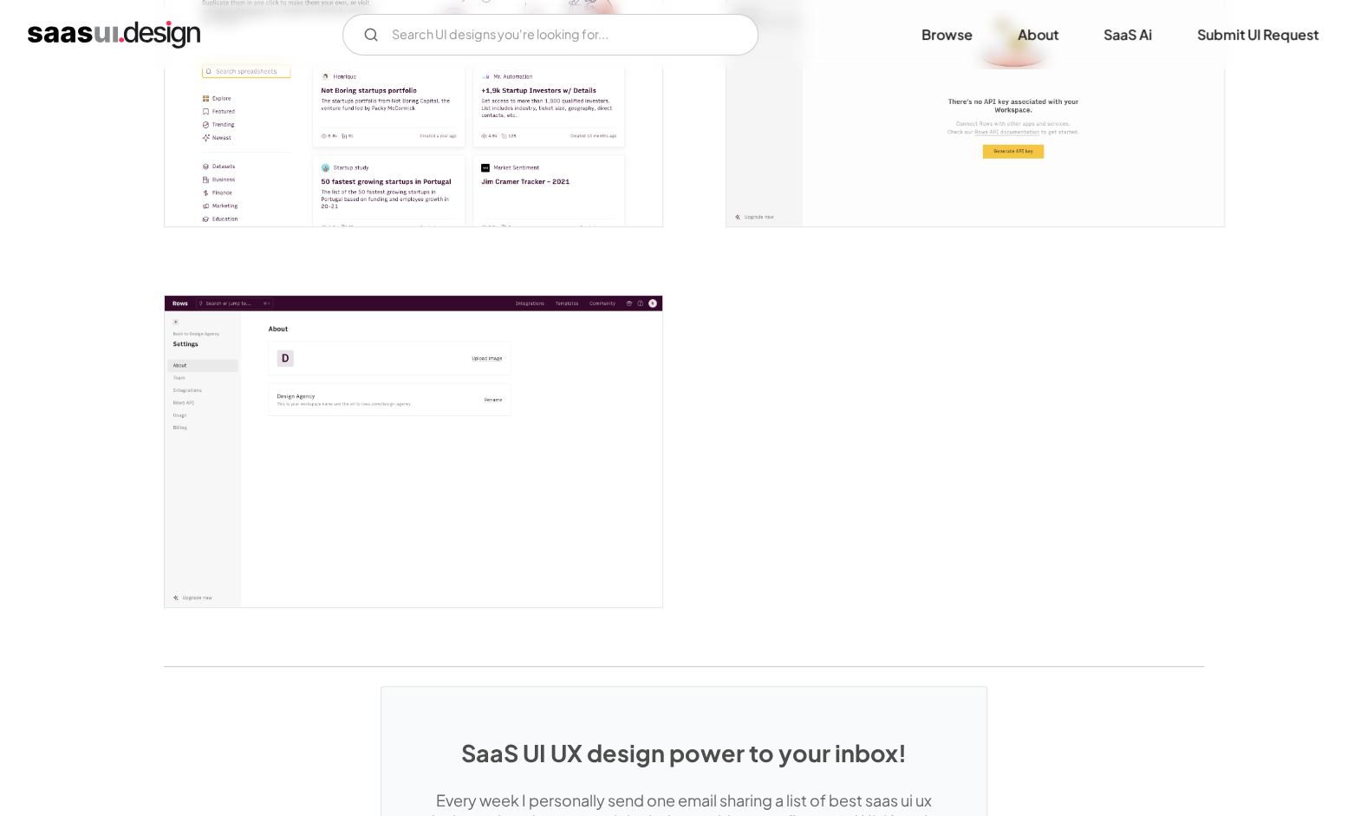
scroll to position [4277, 0]
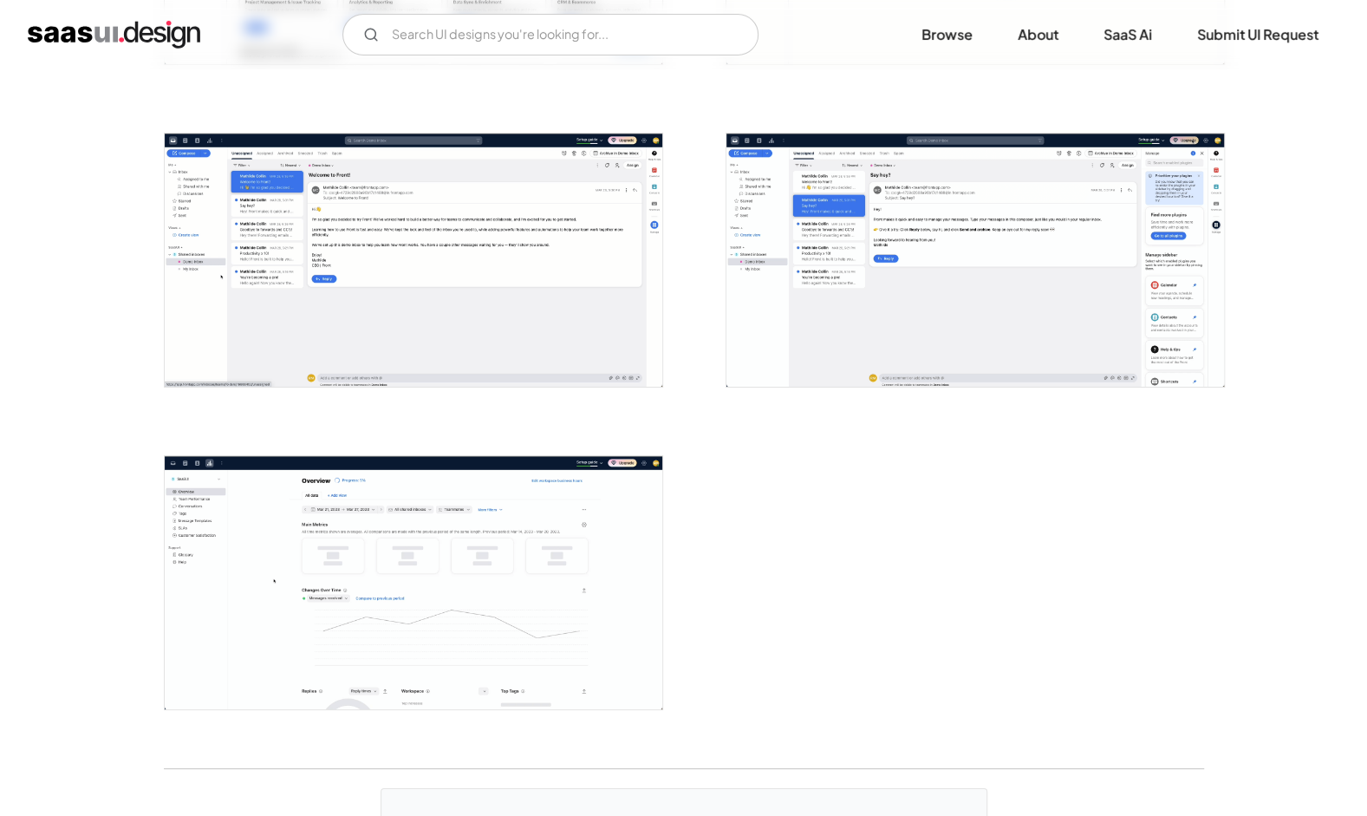
scroll to position [3812, 0]
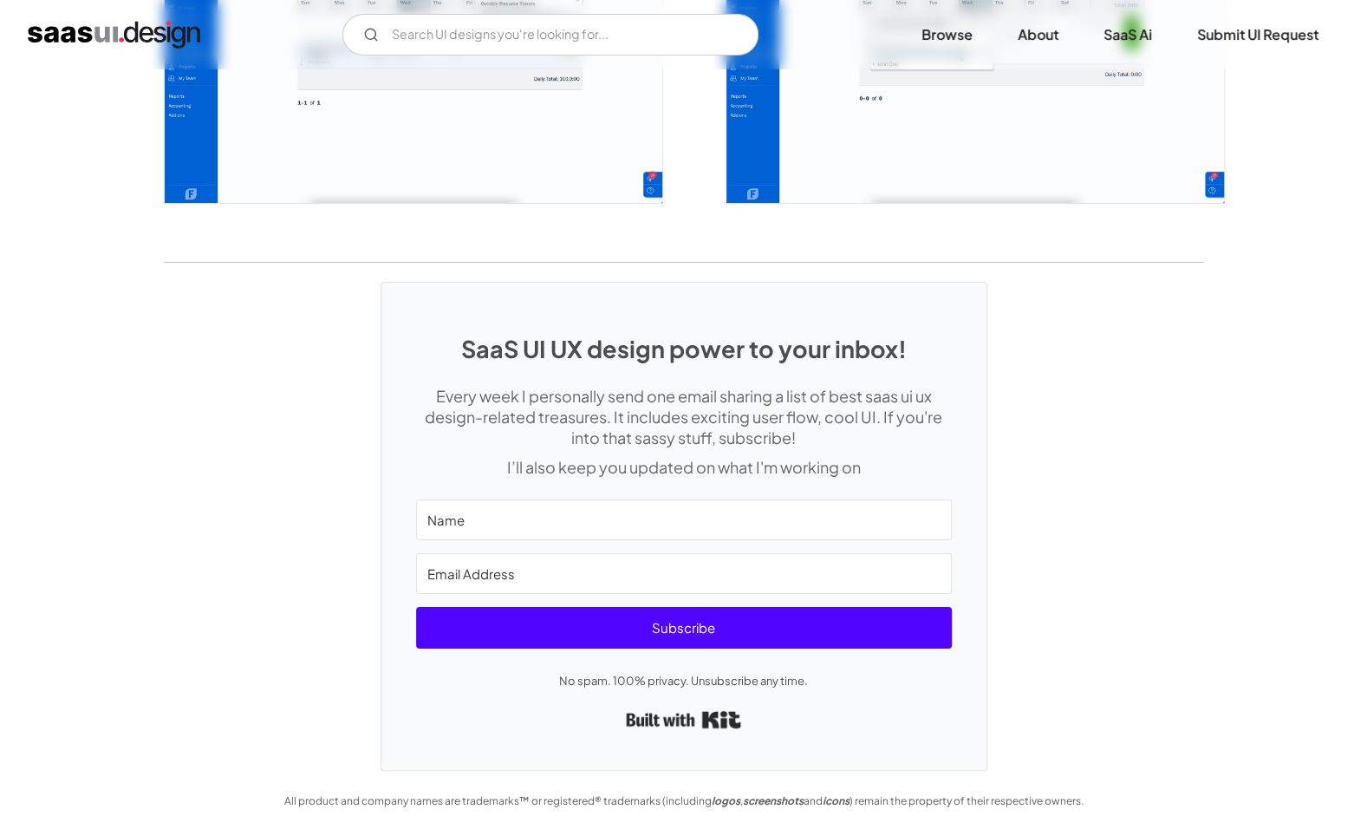
scroll to position [3862, 0]
